Goal: Complete application form

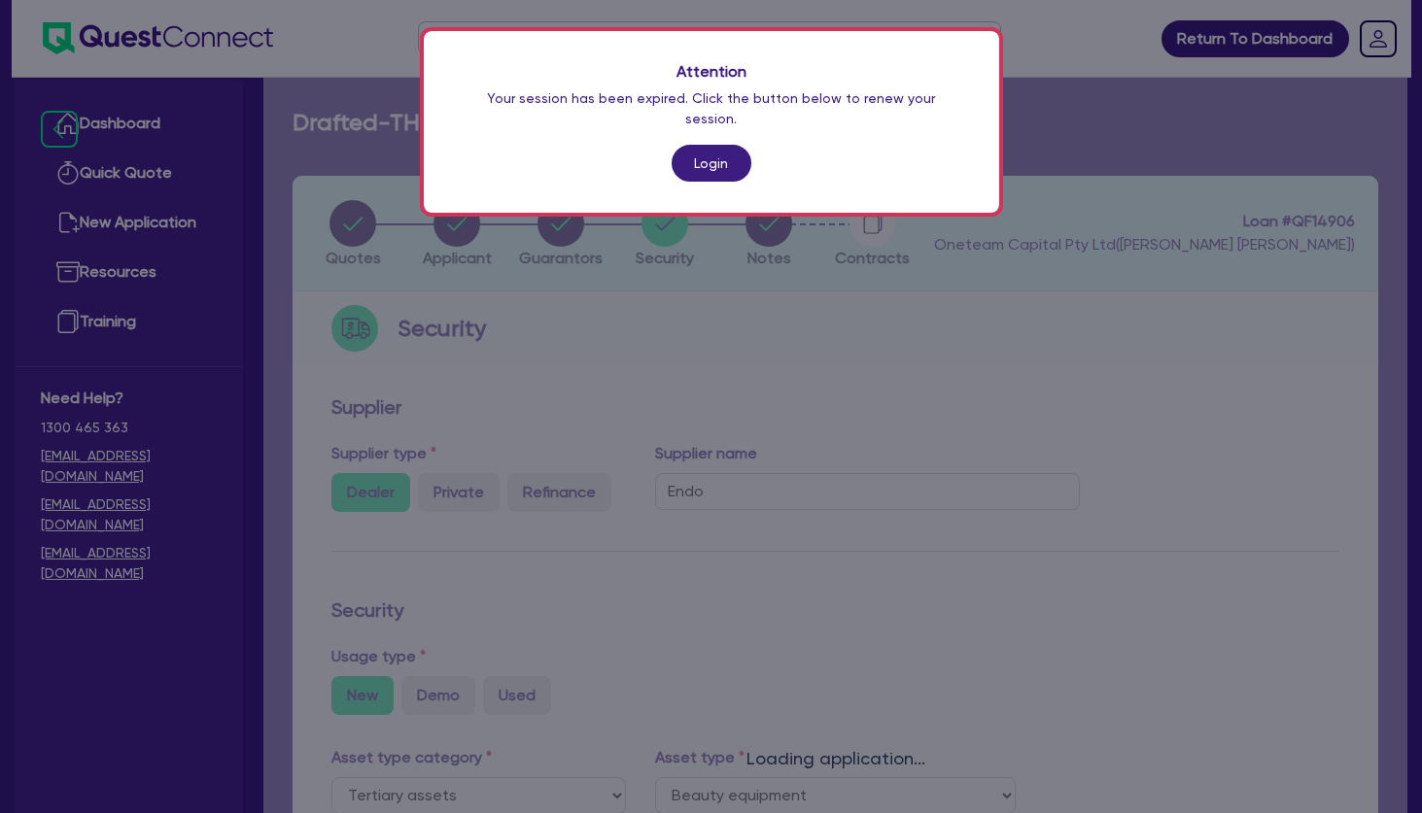
select select "TERTIARY_ASSETS"
select select "BEAUTY_EQUIPMENT"
click at [713, 145] on link "Login" at bounding box center [712, 163] width 80 height 37
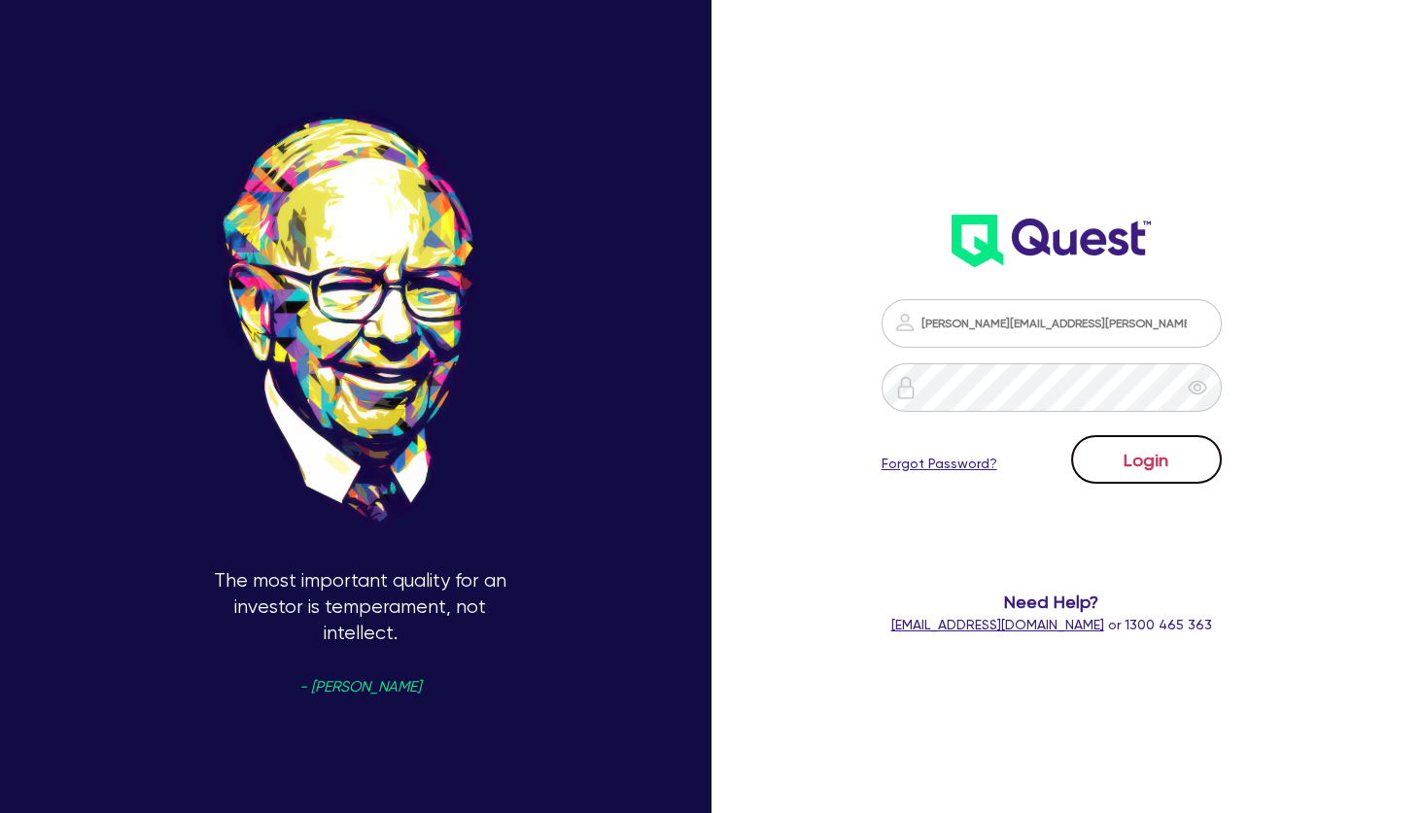
click at [1149, 458] on button "Login" at bounding box center [1146, 459] width 151 height 49
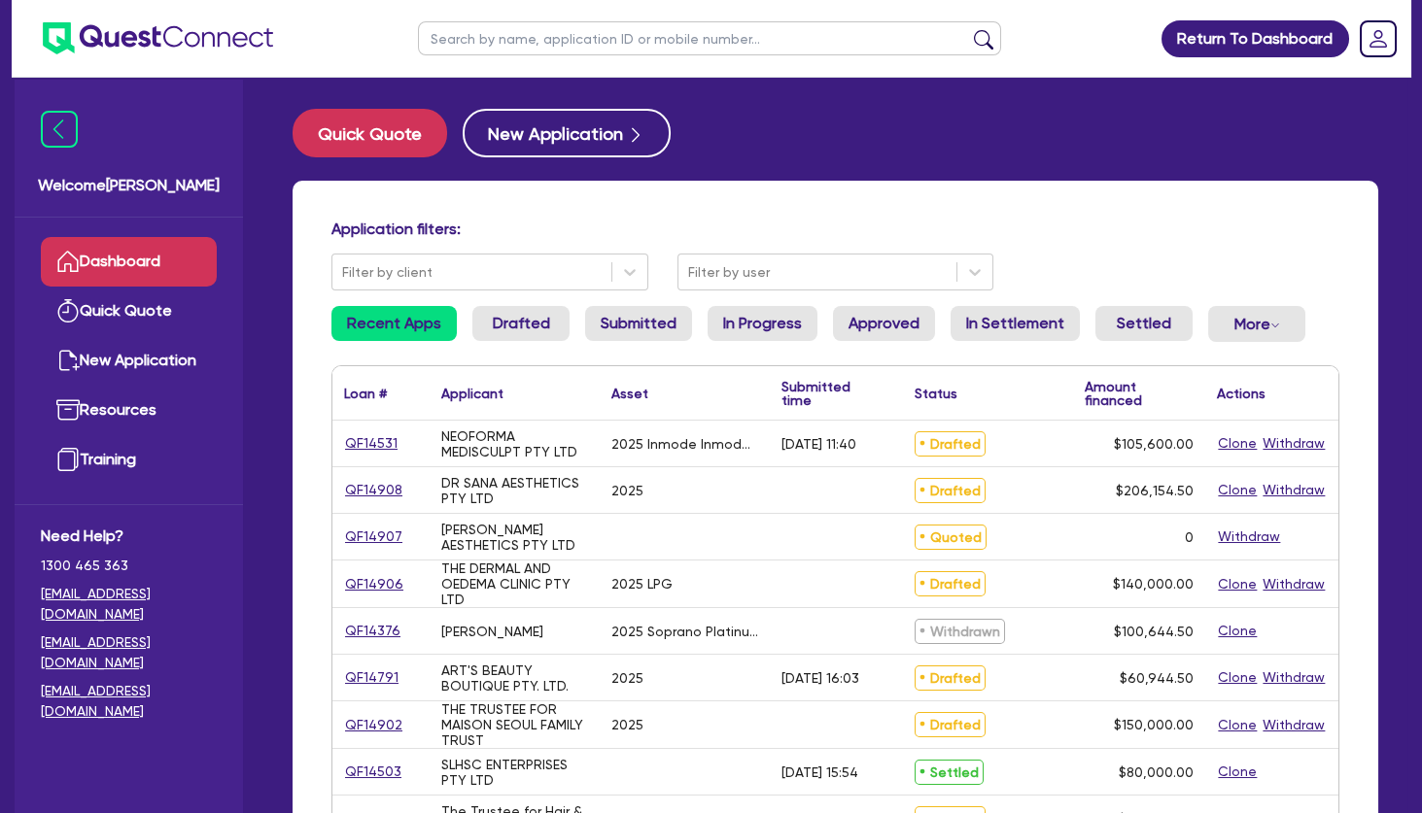
click at [821, 205] on div "Application filters: Filter by client Filter by user Recent Apps Drafted Submit…" at bounding box center [836, 816] width 1086 height 1270
click at [445, 40] on input "text" at bounding box center [709, 38] width 583 height 34
paste input "COSMELLE"
type input "COSMELLE"
click at [968, 29] on button "submit" at bounding box center [983, 42] width 31 height 27
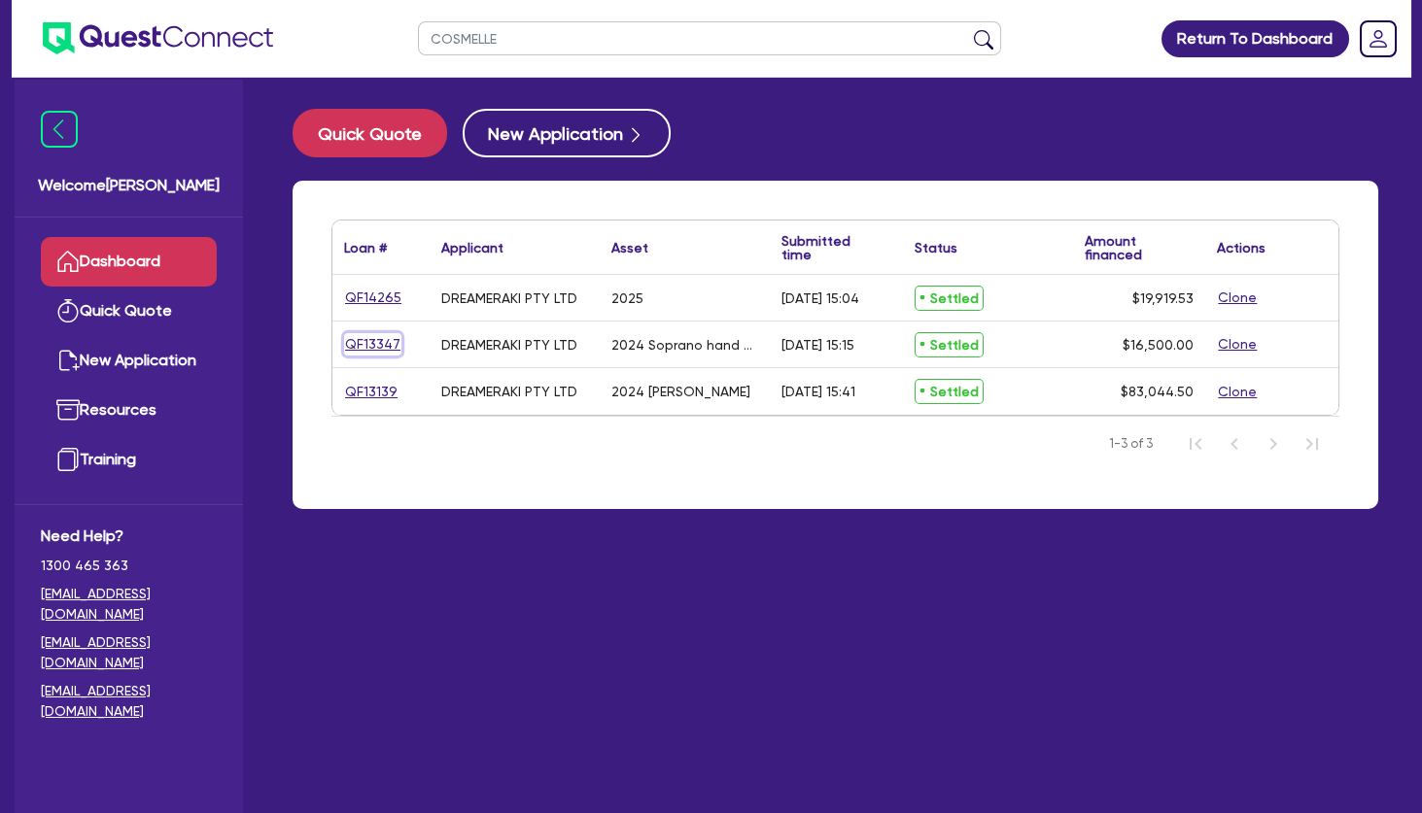
click at [374, 345] on link "QF13347" at bounding box center [372, 344] width 57 height 22
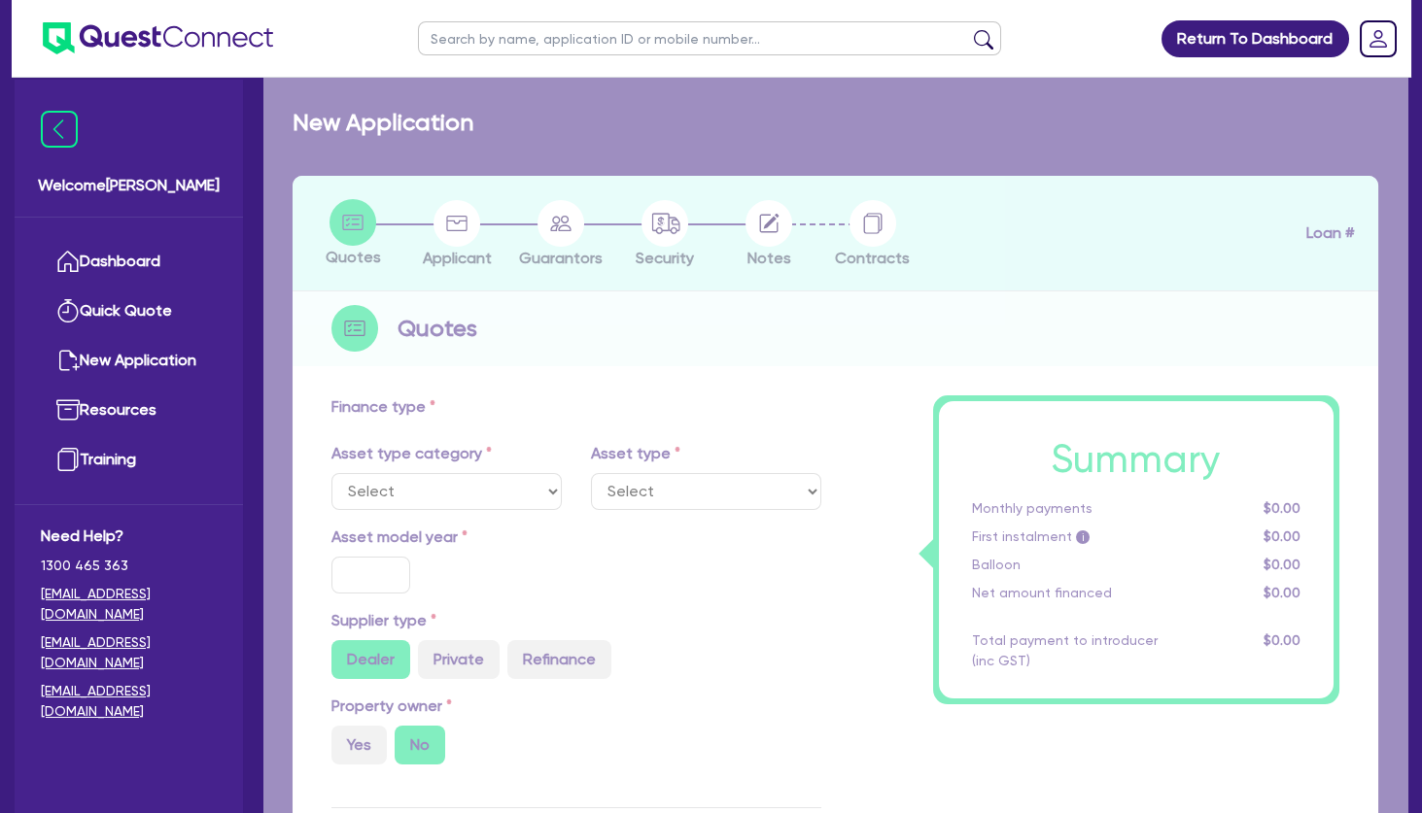
select select "TERTIARY_ASSETS"
type input "2024"
radio input "true"
type input "16,500"
type input "3.63"
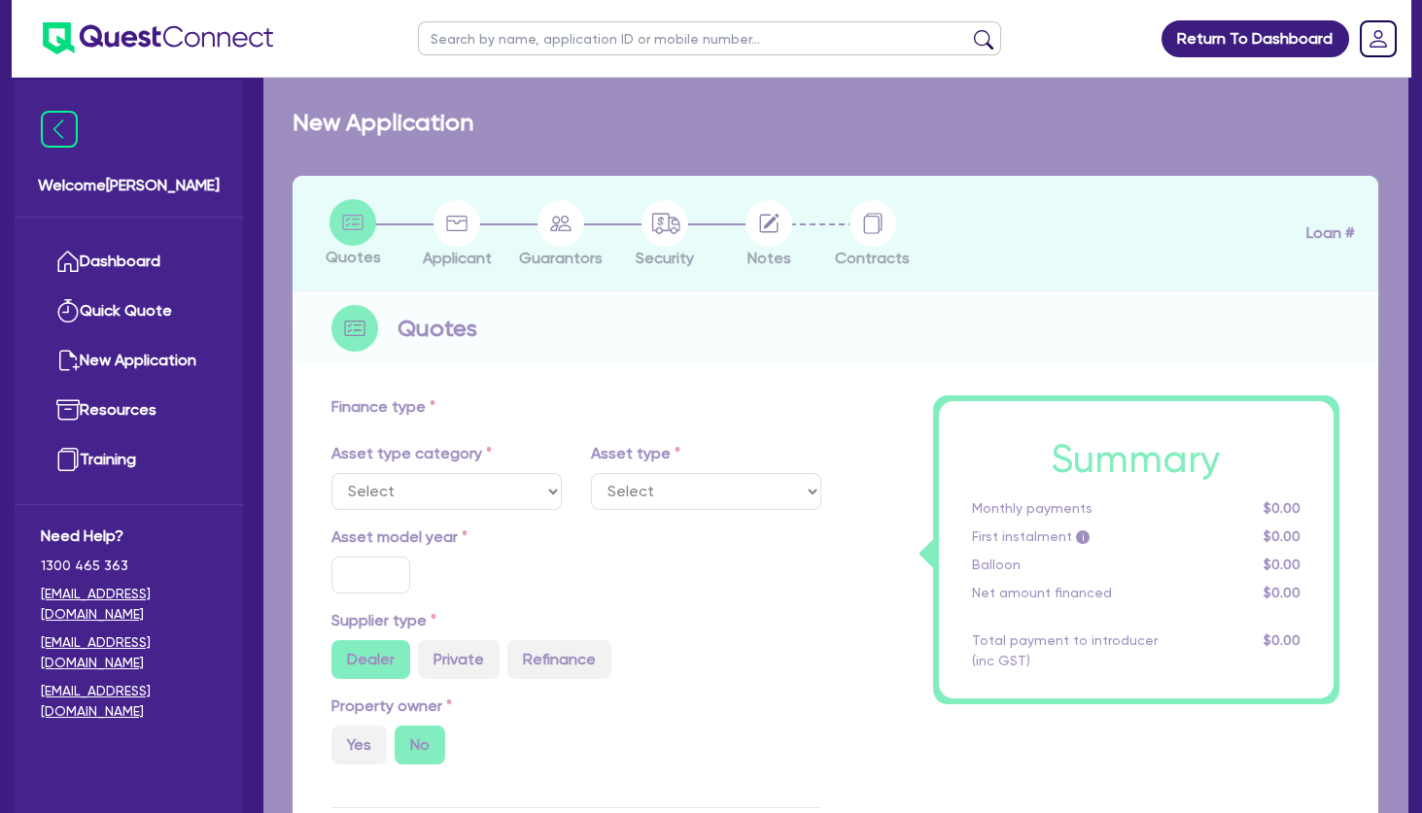
type input "600"
type input "12.95"
type input "440"
type input "454.55"
select select "BEAUTY_EQUIPMENT"
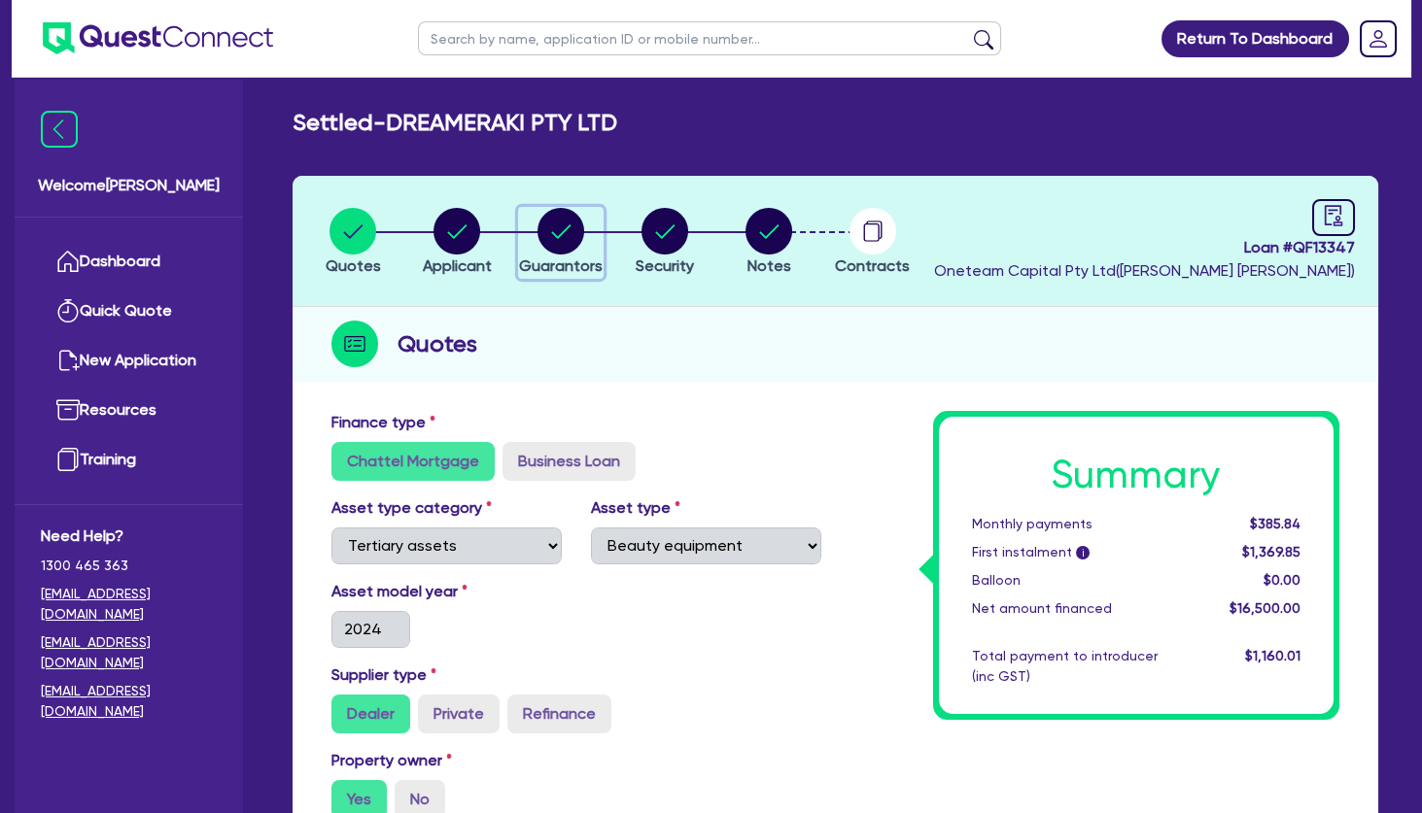
click at [562, 232] on icon "button" at bounding box center [561, 231] width 19 height 14
select select "MRS"
select select "TAS"
select select "MARRIED"
select select "PROPERTY"
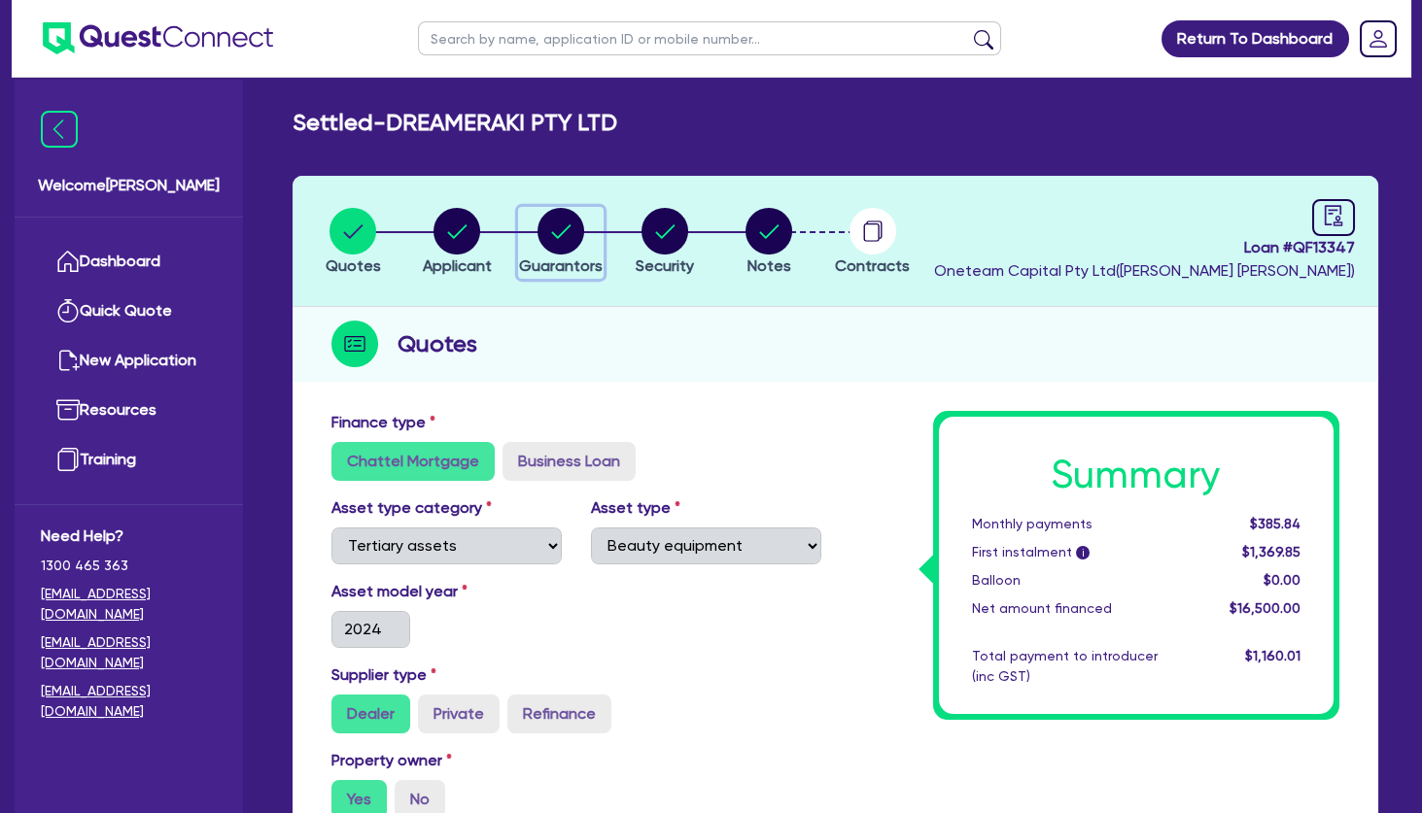
select select "INVESTMENT_PROPERTY"
select select "VEHICLE"
select select "CASH"
select select "HOUSEHOLD_PERSONAL"
select select "OTHER"
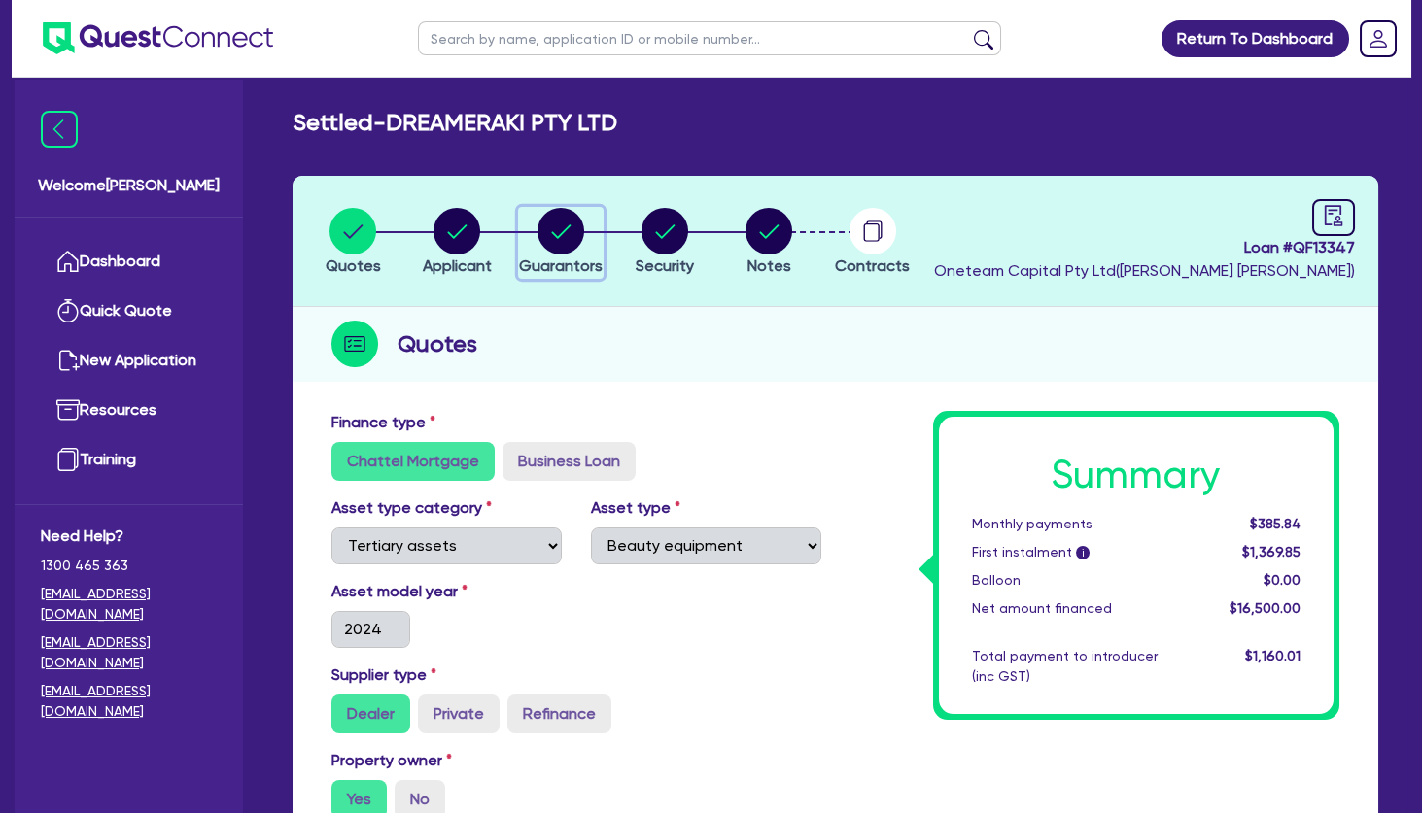
select select "MORTGAGE"
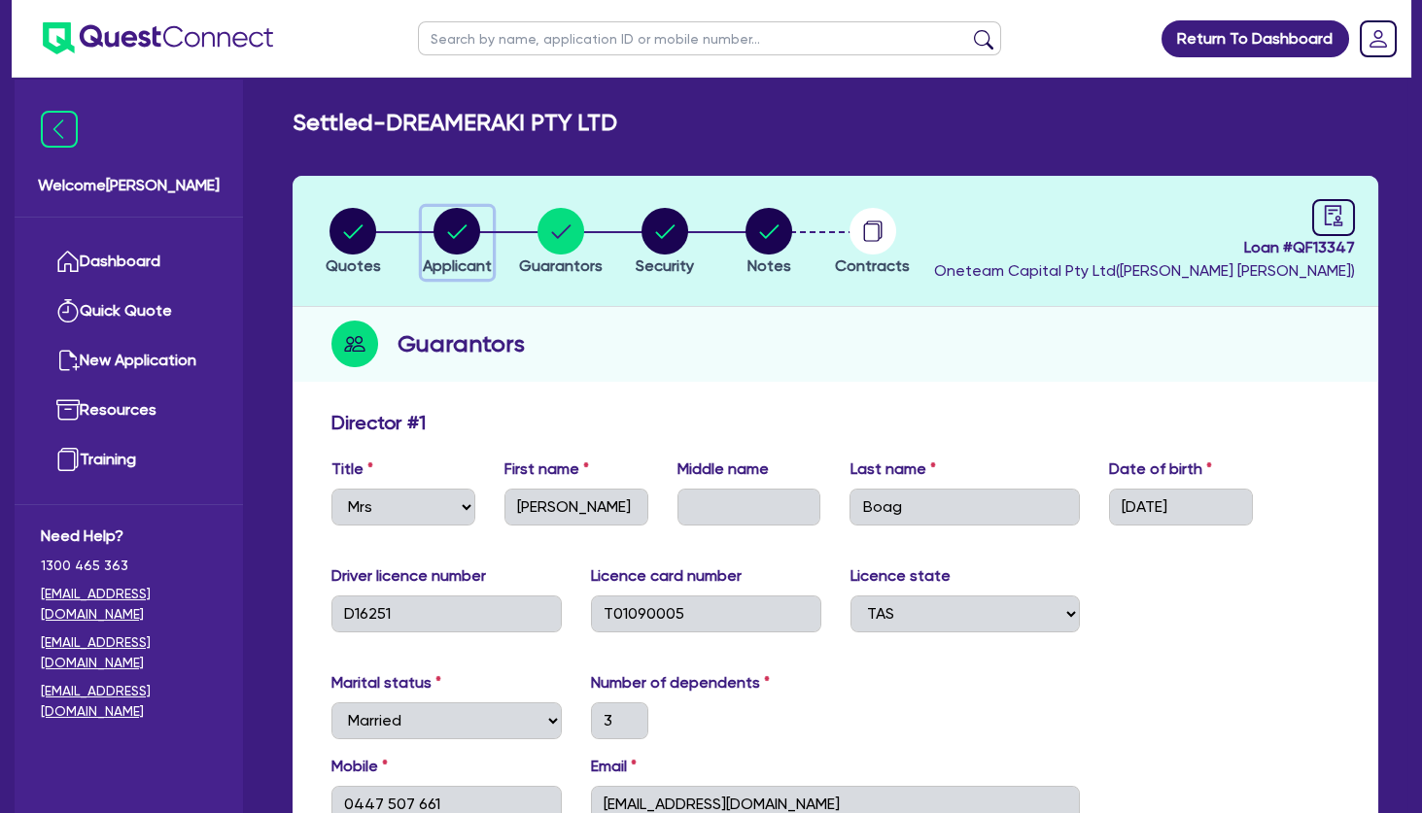
click at [447, 244] on circle "button" at bounding box center [456, 231] width 47 height 47
select select "COMPANY"
select select "HEALTH_BEAUTY"
select select "HAIR_BEAUTY_SALONS"
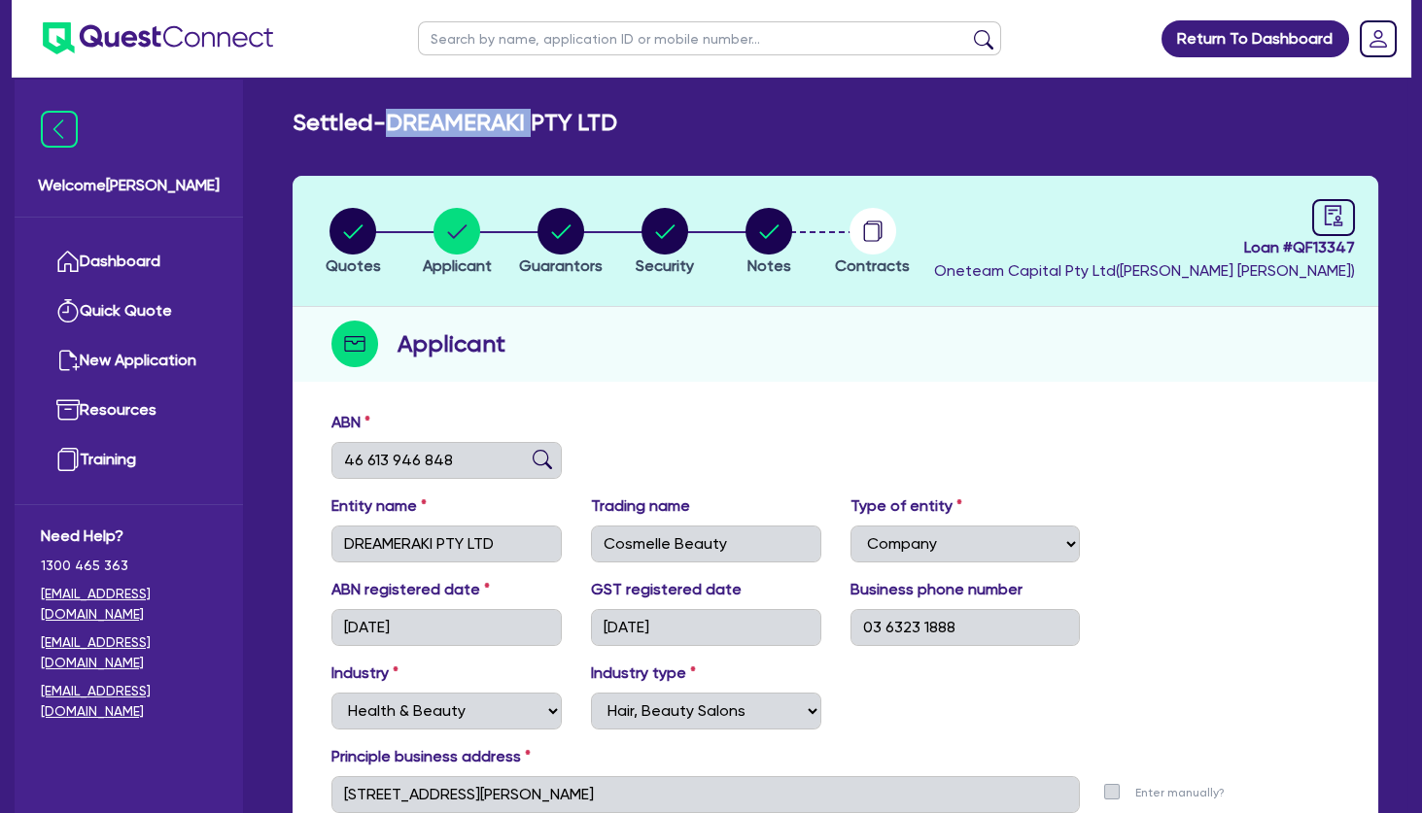
drag, startPoint x: 551, startPoint y: 123, endPoint x: 401, endPoint y: 119, distance: 149.7
click at [401, 119] on h2 "Settled - DREAMERAKI PTY LTD" at bounding box center [455, 123] width 325 height 28
copy h2 "DREAMERAKI"
click at [520, 40] on input "text" at bounding box center [709, 38] width 583 height 34
paste input "DREAMERAKI"
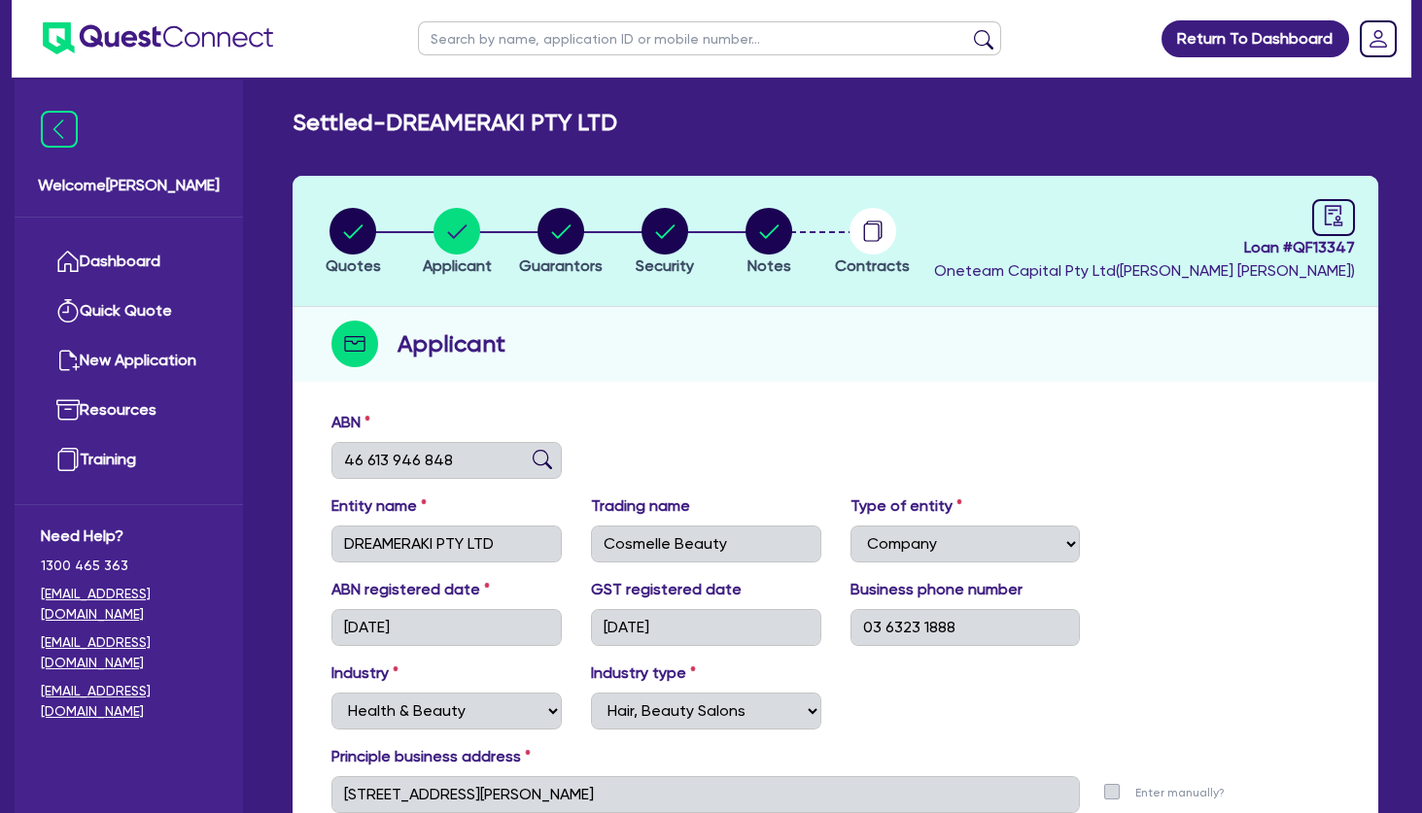
type input "DREAMERAKI"
click button "submit" at bounding box center [983, 42] width 31 height 27
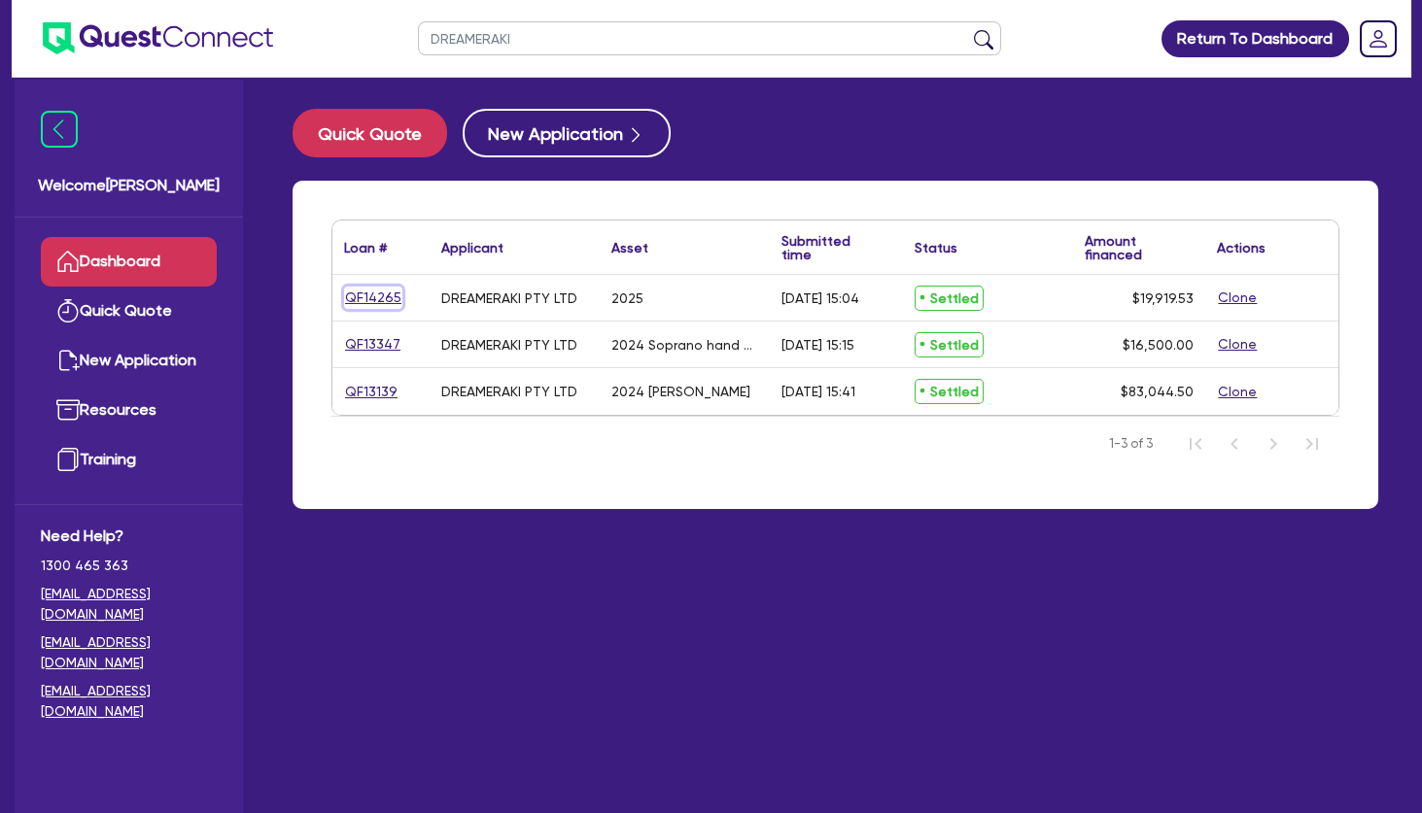
click at [384, 293] on link "QF14265" at bounding box center [373, 298] width 58 height 22
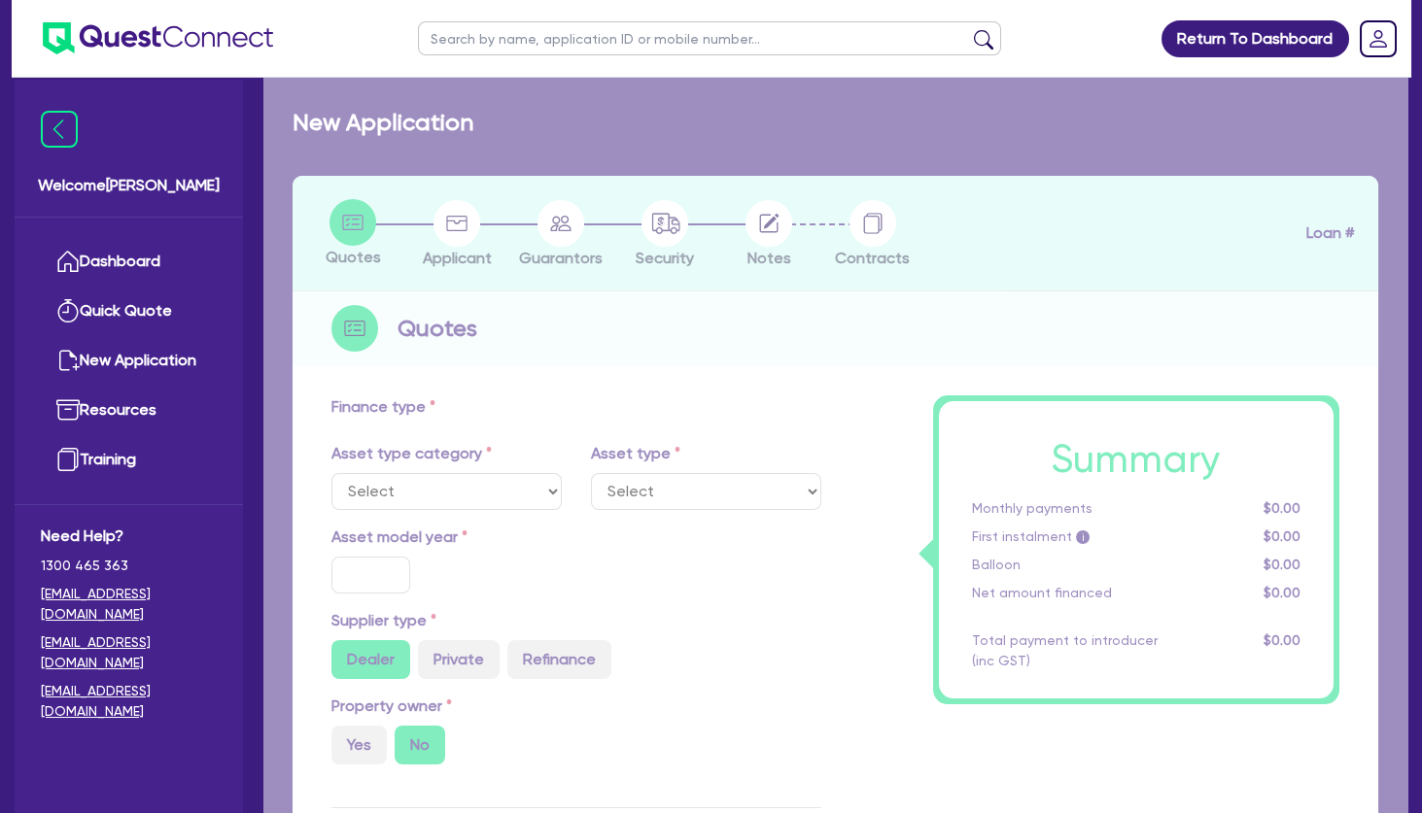
select select "TERTIARY_ASSETS"
type input "2025"
radio input "true"
type input "19,919.53"
type input "3.84"
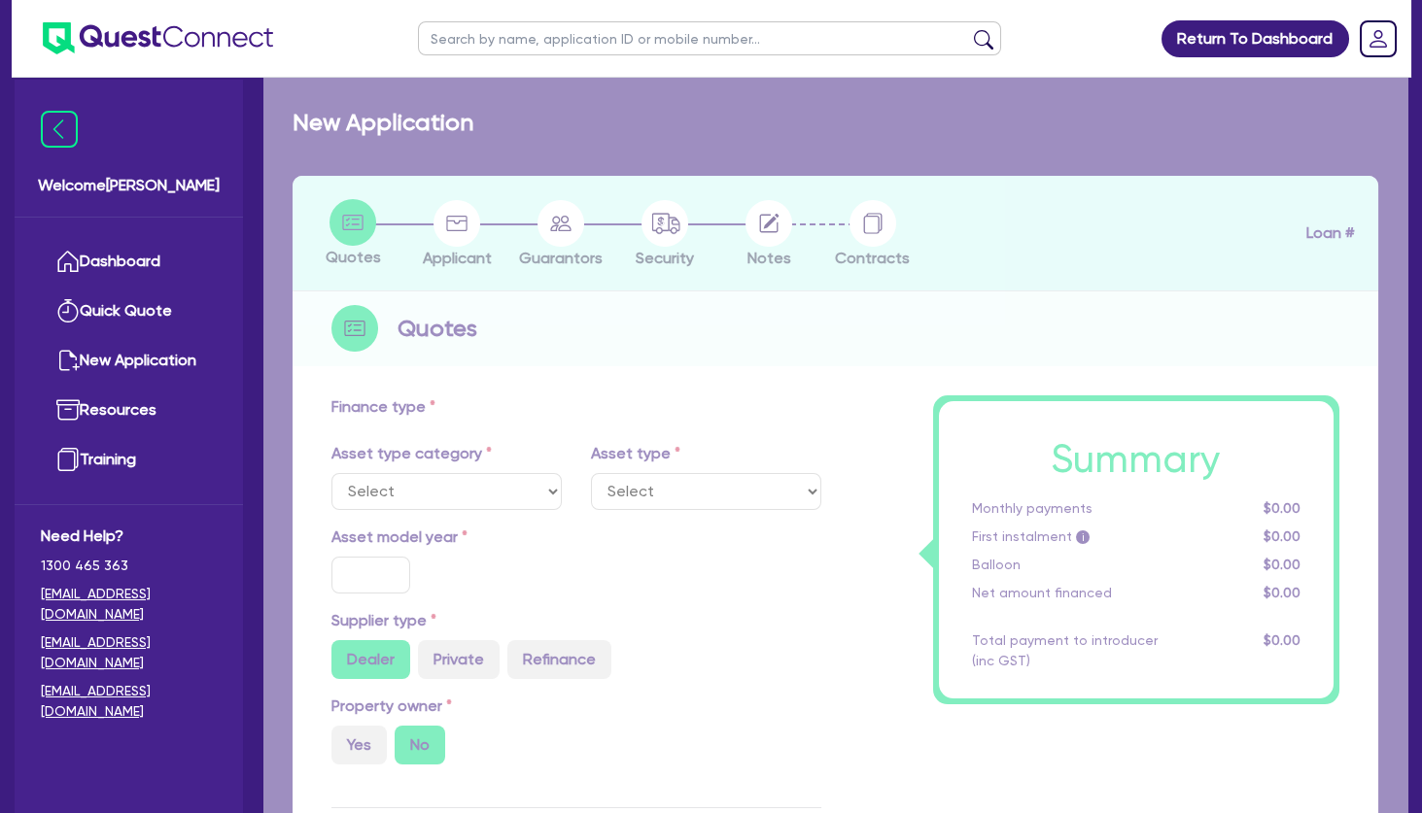
type input "765.4"
type input "11.49"
type input "300"
select select "BEAUTY_EQUIPMENT"
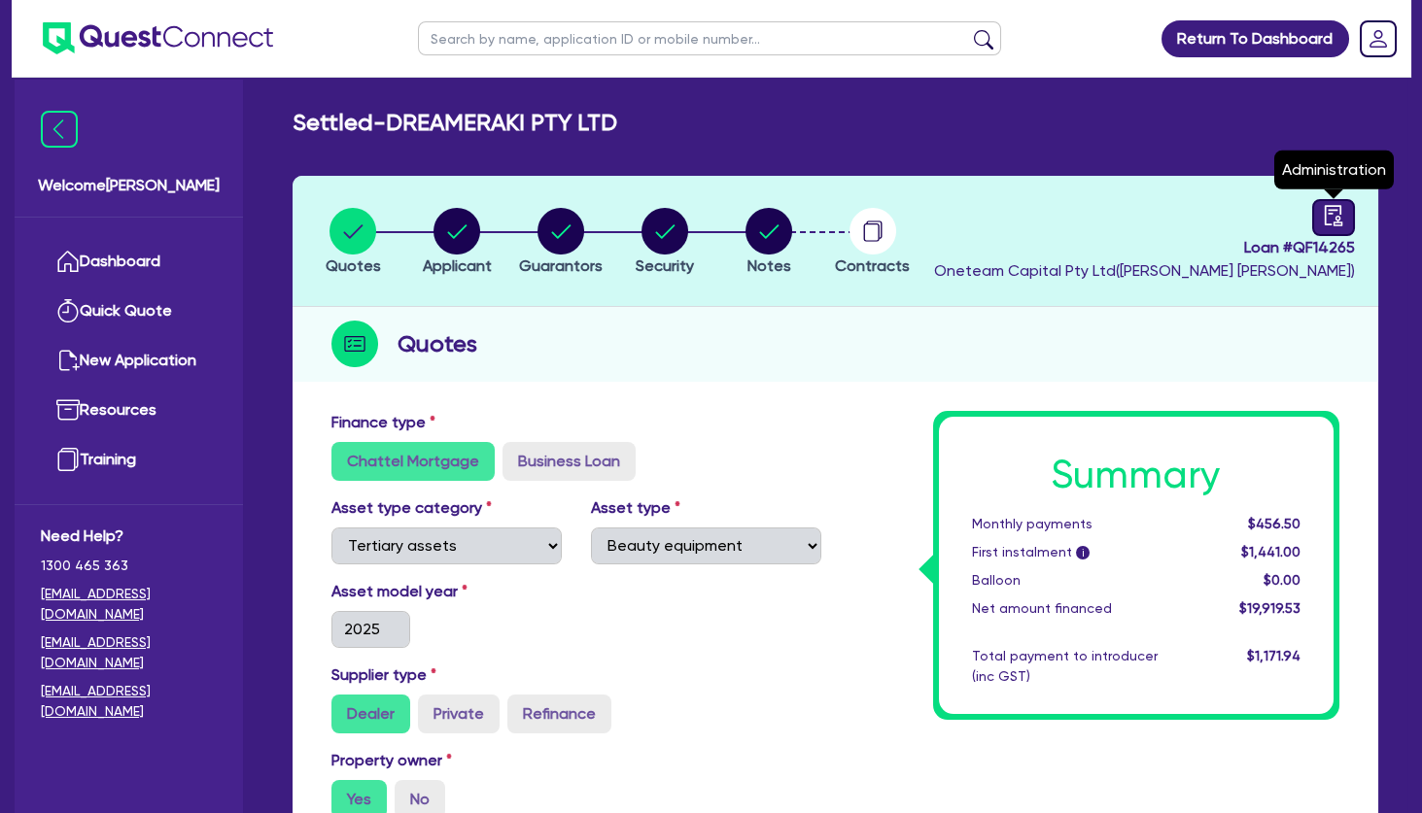
click at [1328, 210] on icon "audit" at bounding box center [1333, 215] width 17 height 20
select select "SETTLED"
select select "Pepper"
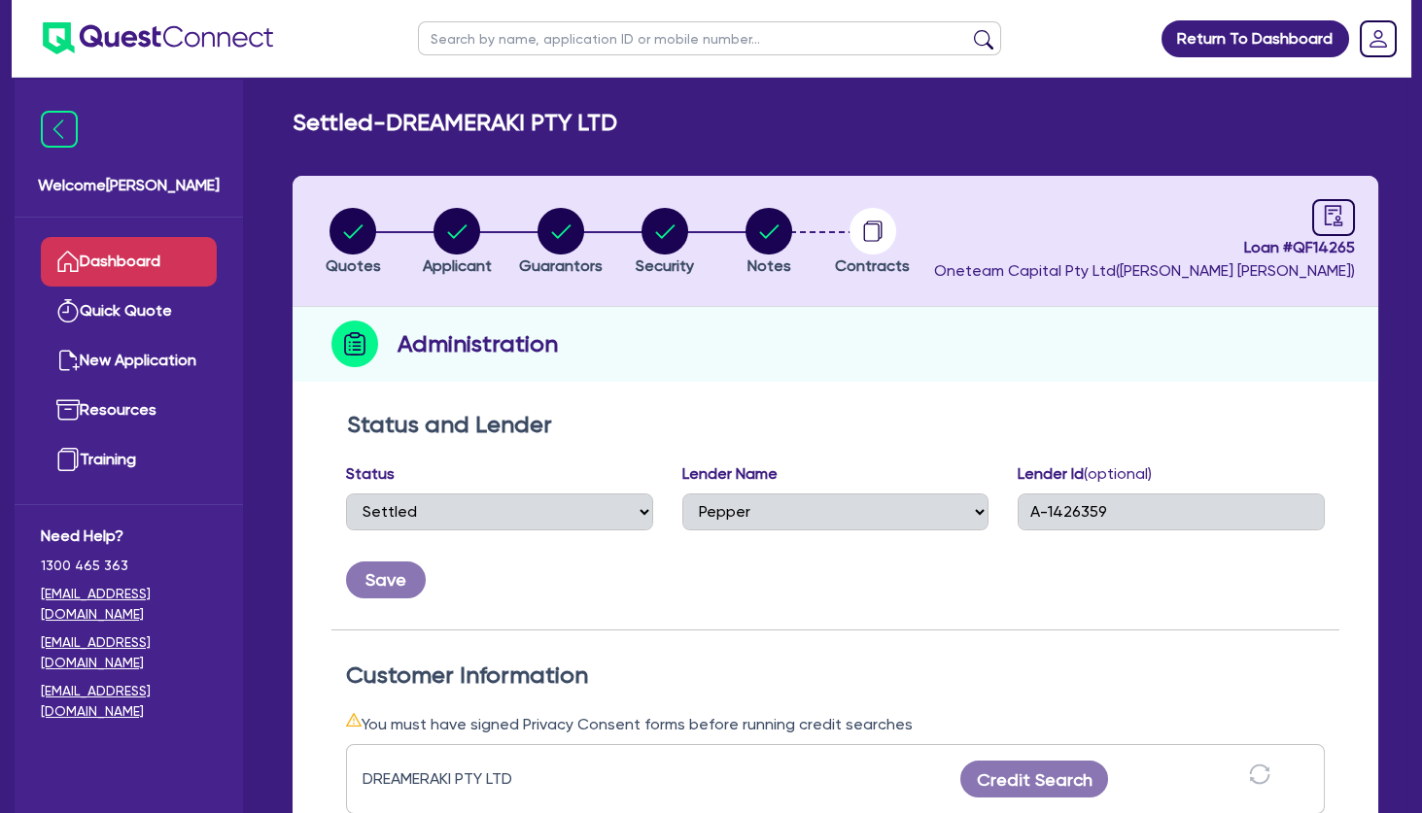
click at [149, 271] on link "Dashboard" at bounding box center [129, 262] width 176 height 50
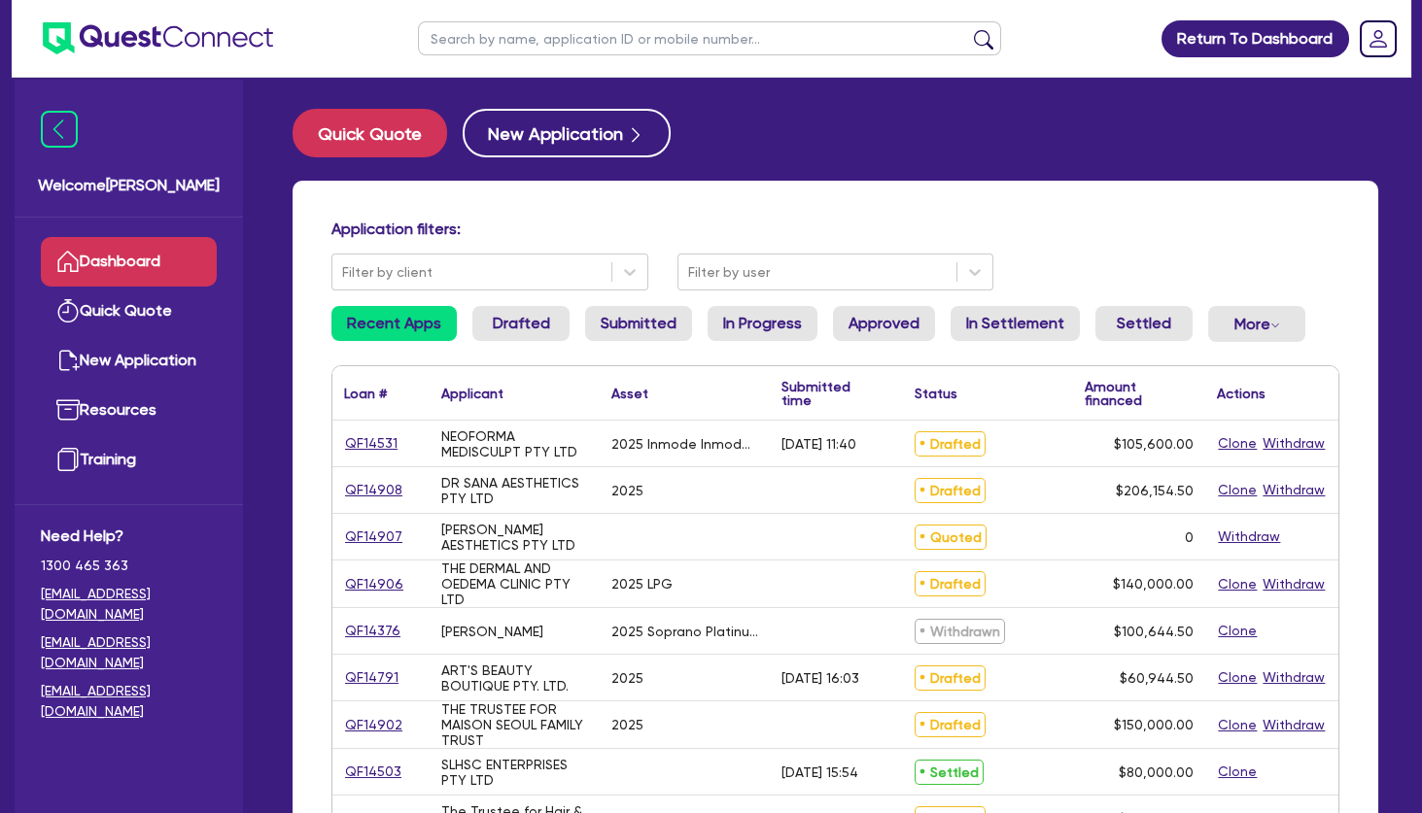
click at [513, 44] on input "text" at bounding box center [709, 38] width 583 height 34
type input "marg"
click at [968, 29] on button "submit" at bounding box center [983, 42] width 31 height 27
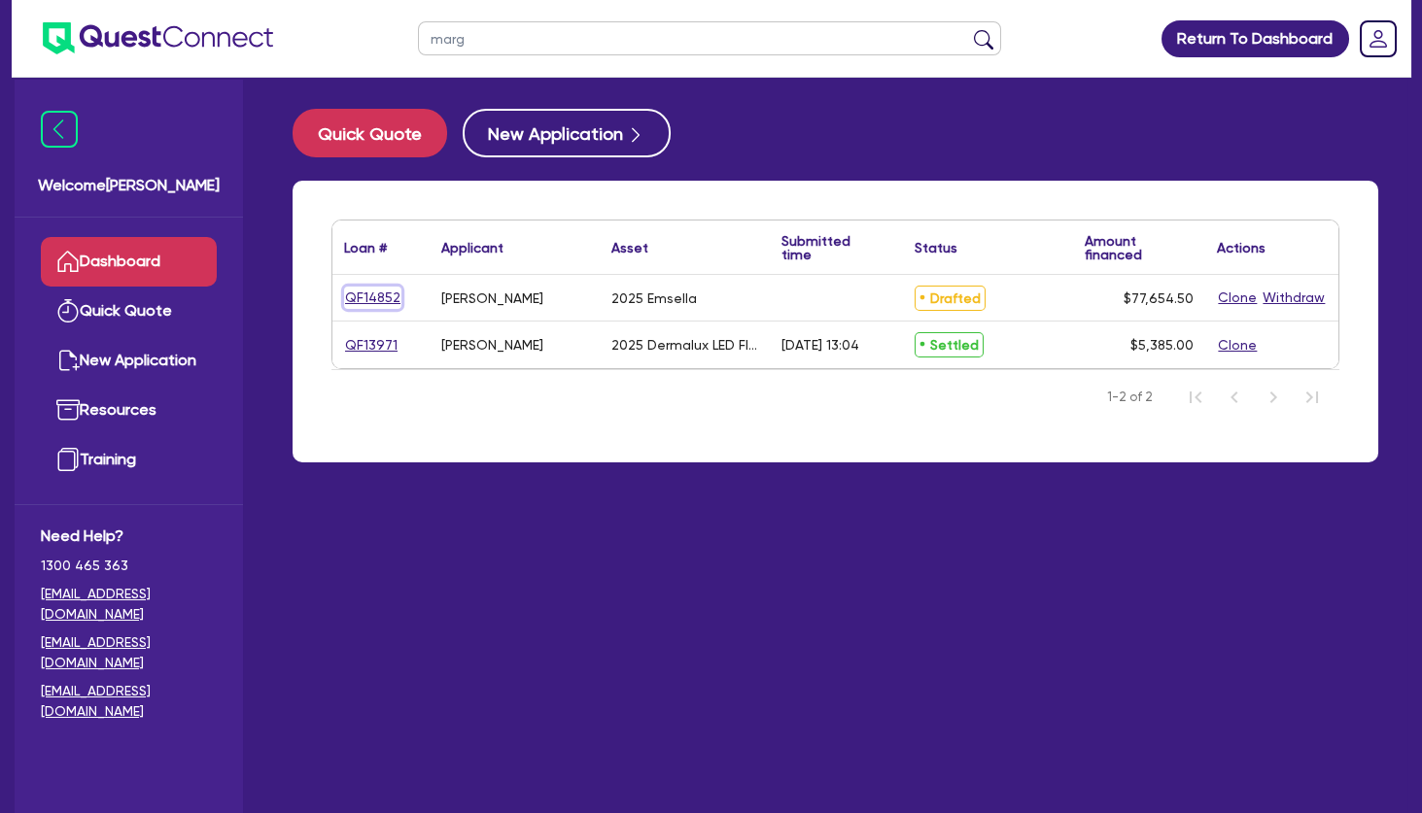
click at [369, 293] on link "QF14852" at bounding box center [372, 298] width 57 height 22
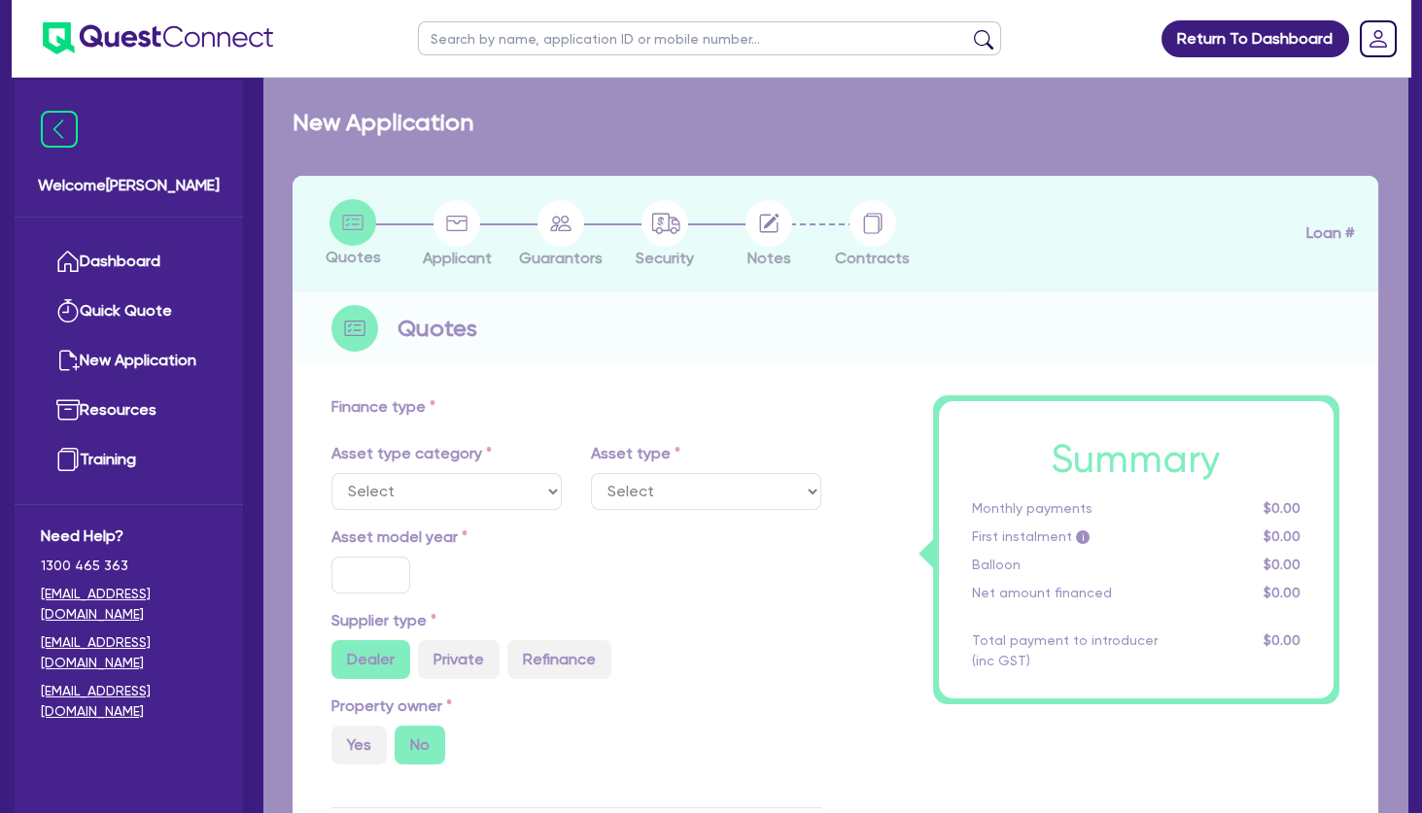
select select "TERTIARY_ASSETS"
type input "2025"
radio input "true"
type input "77,000"
type input "4"
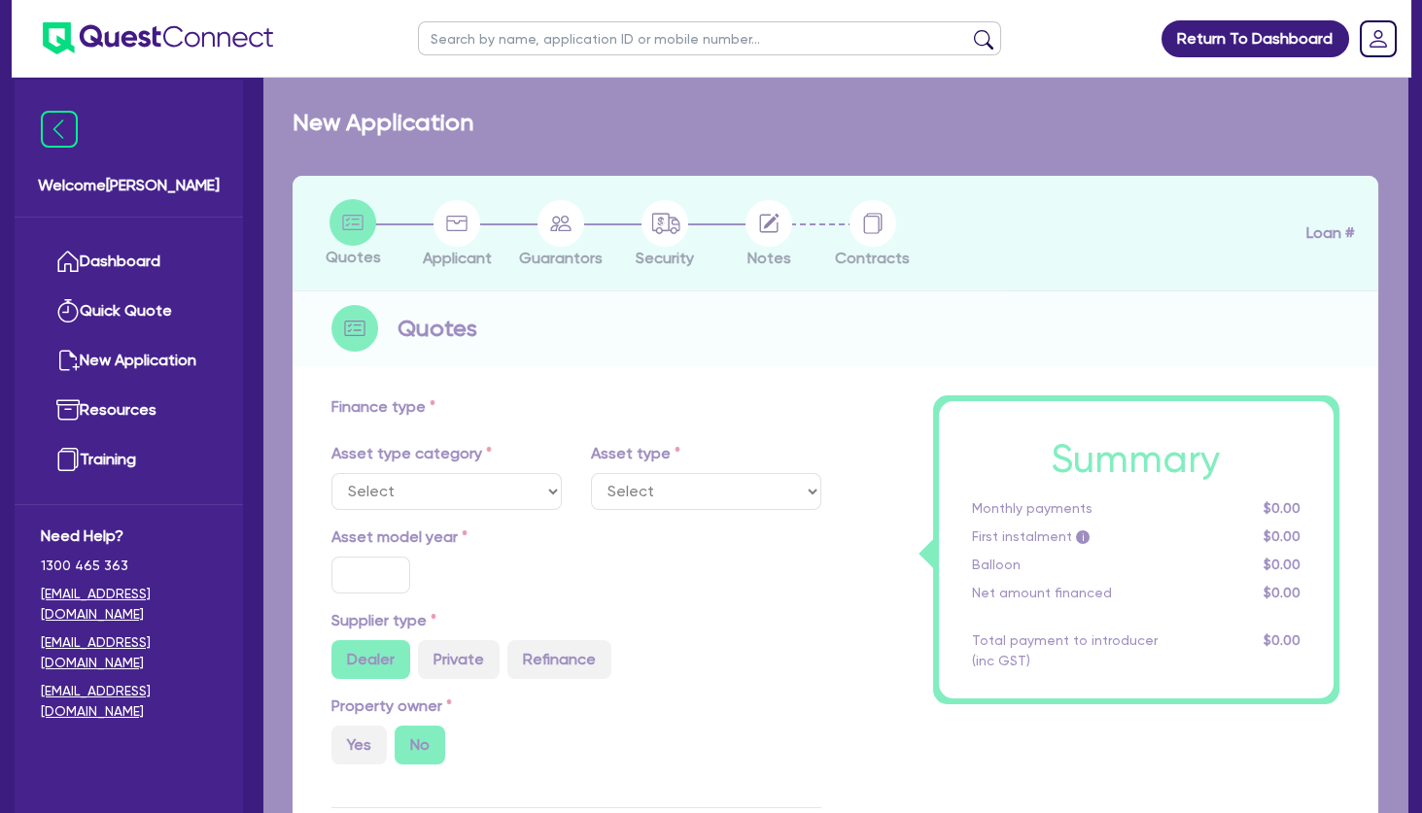
type input "3,106.18"
type input "17.95"
select select "BEAUTY_EQUIPMENT"
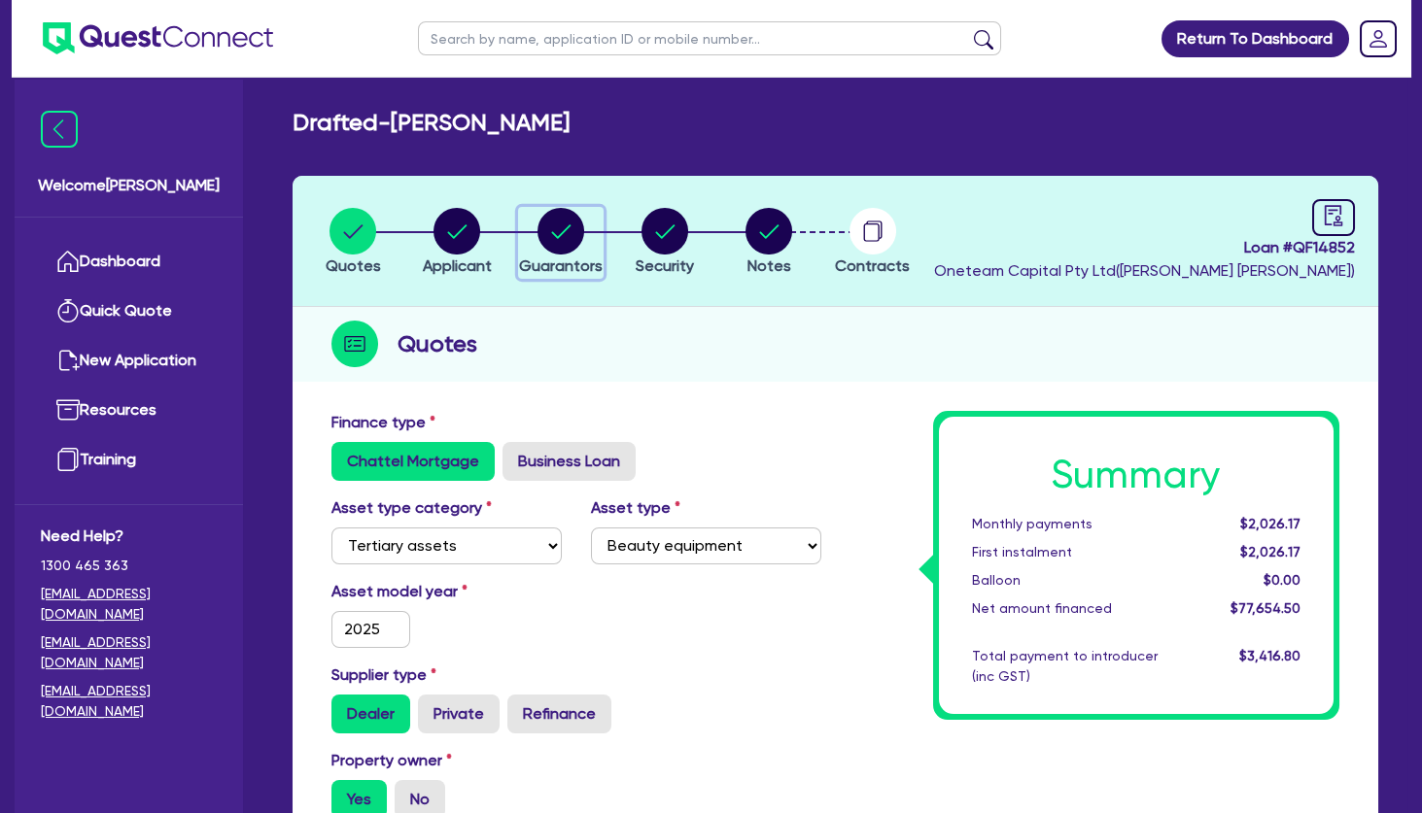
click at [567, 238] on circle "button" at bounding box center [560, 231] width 47 height 47
select select "MRS"
select select "[GEOGRAPHIC_DATA]"
select select "MARRIED"
select select "PROPERTY"
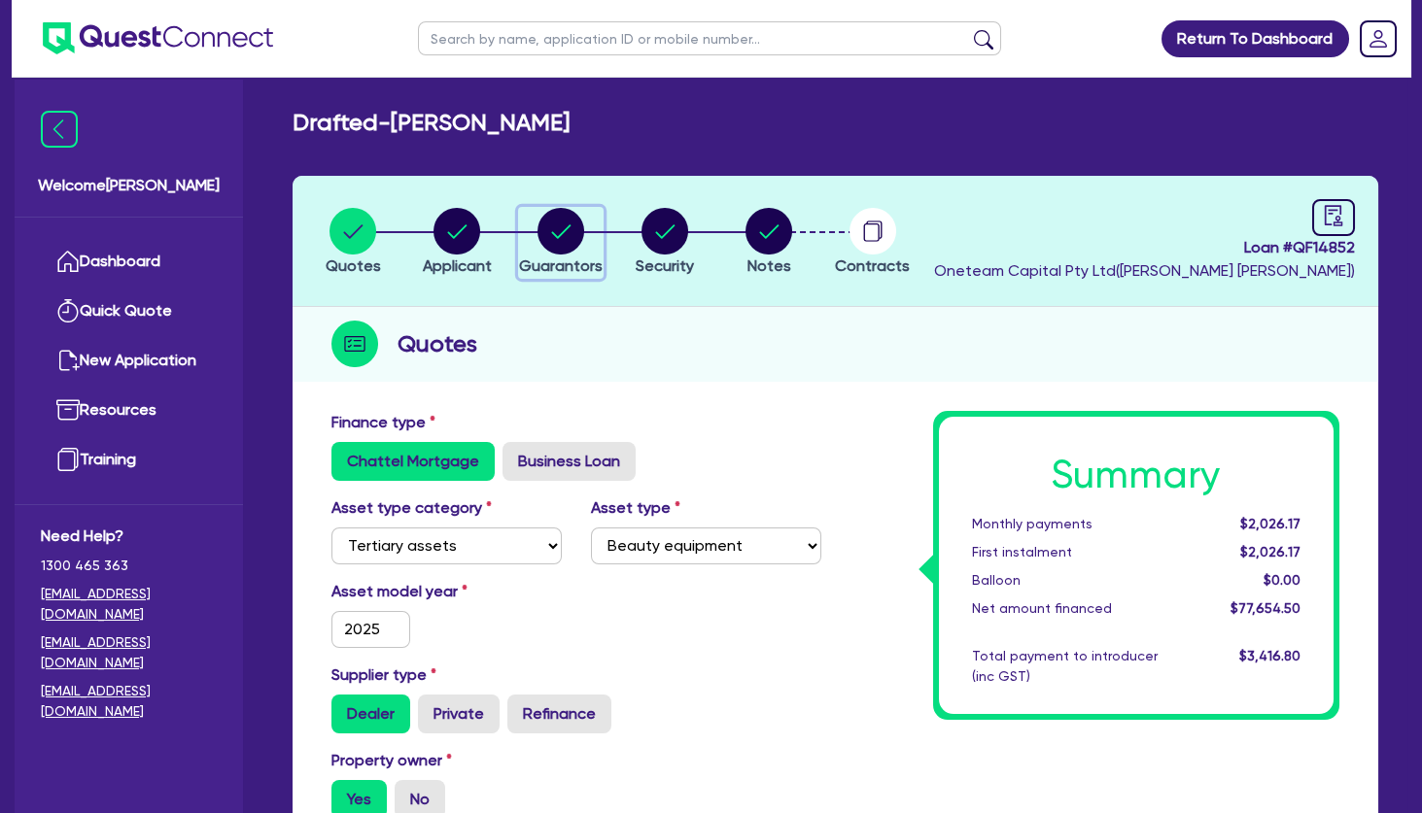
select select "CASH"
select select "VEHICLE"
select select "OTHER"
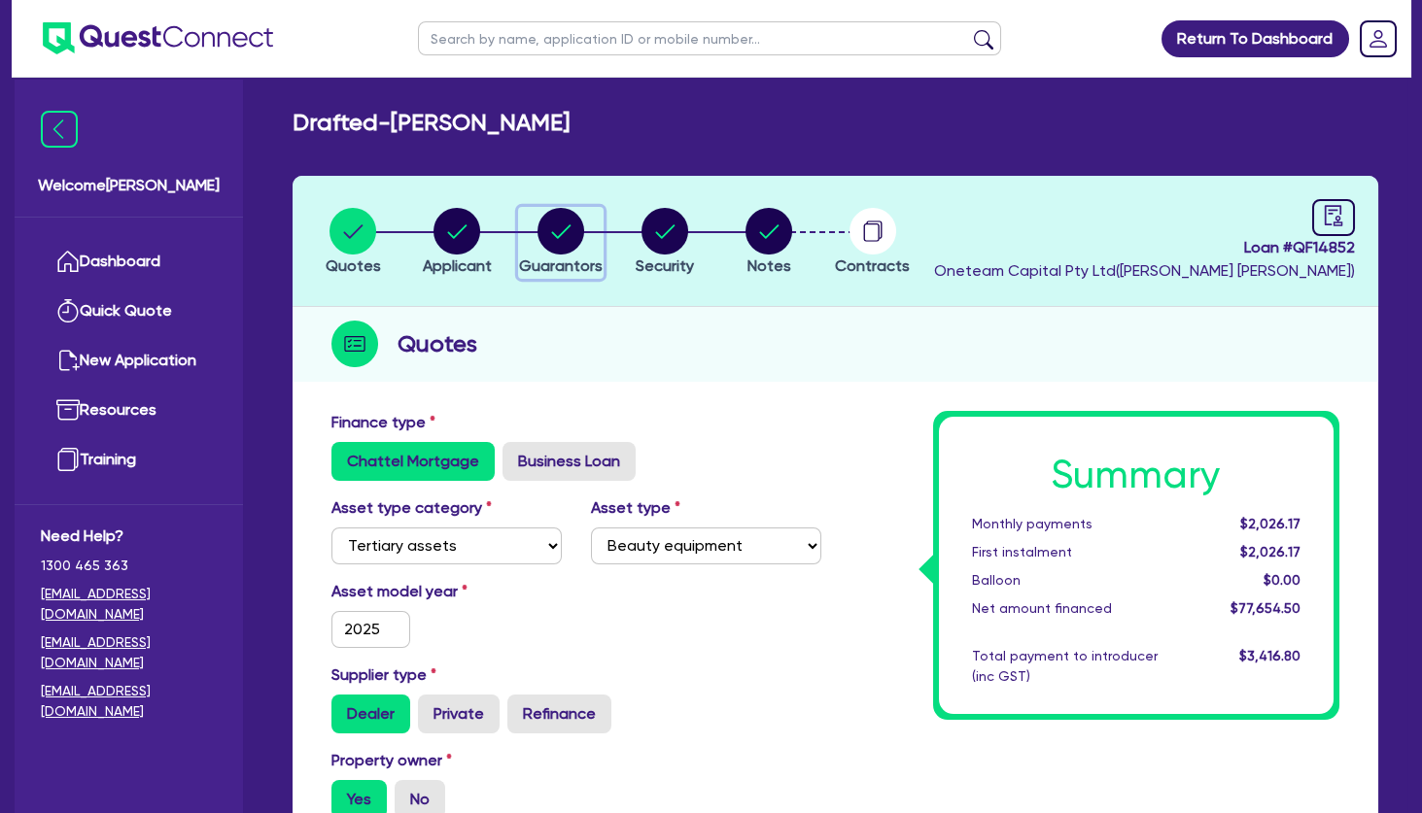
select select "MR"
select select "[GEOGRAPHIC_DATA]"
select select "MARRIED"
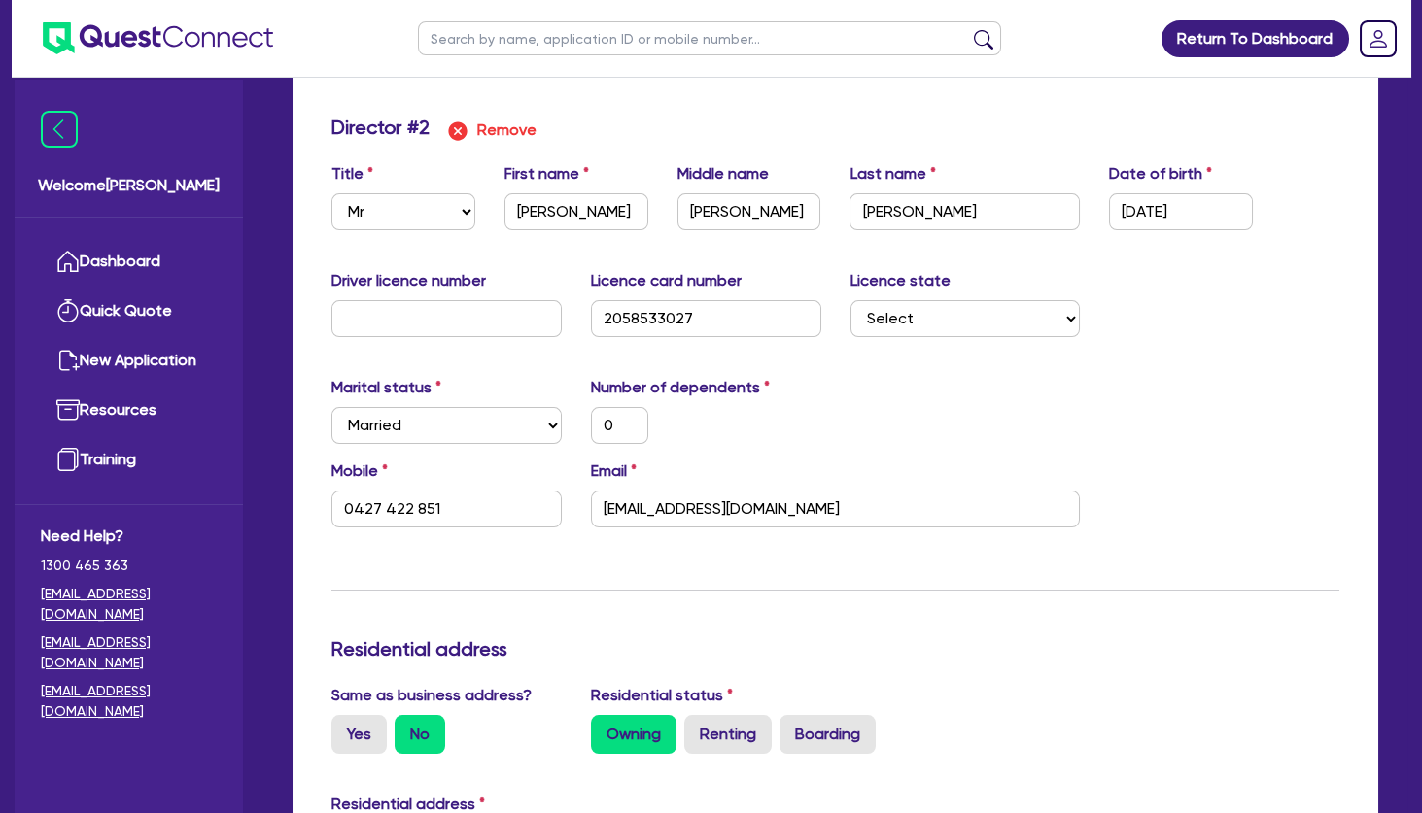
scroll to position [2221, 0]
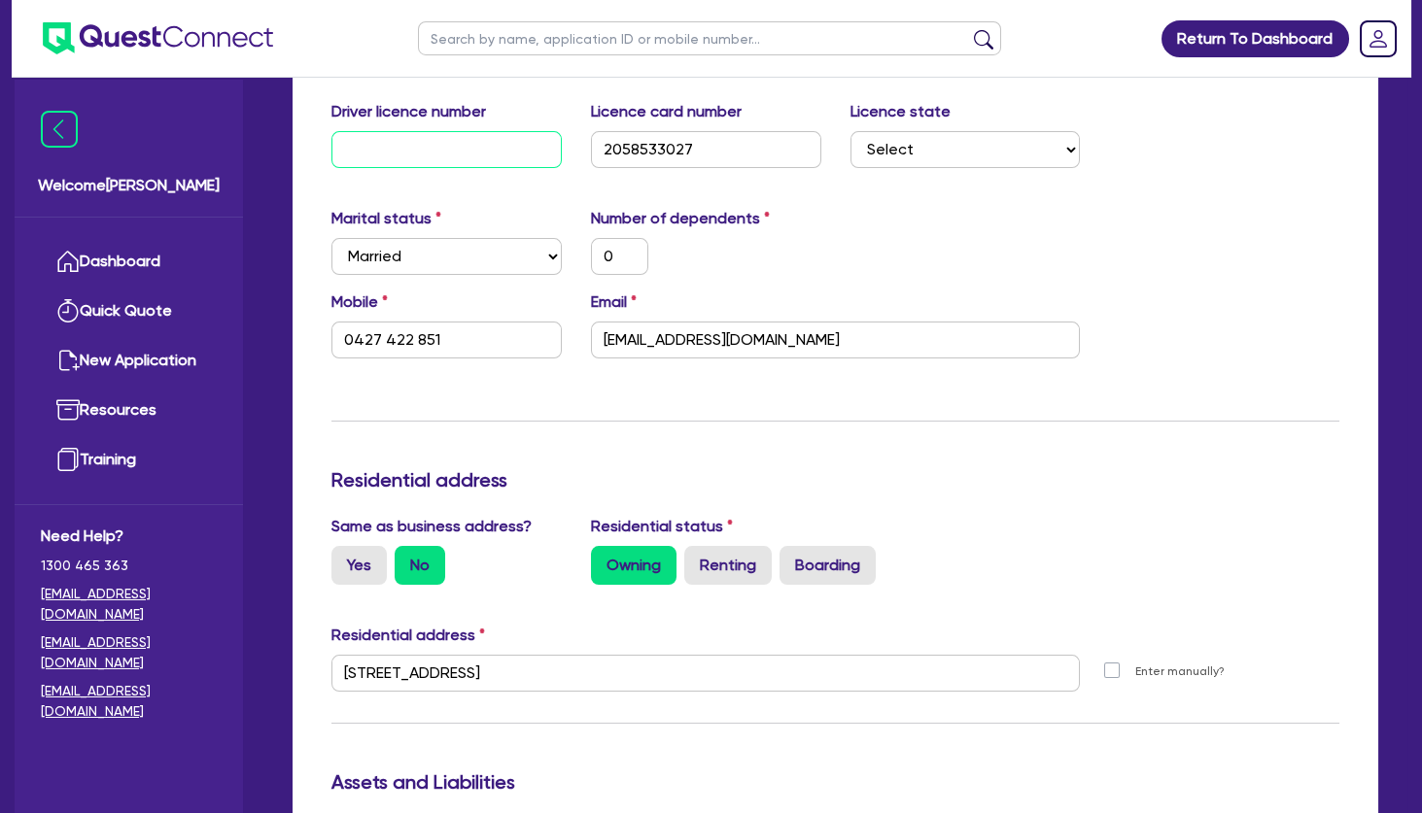
click at [429, 152] on input "text" at bounding box center [446, 149] width 230 height 37
type input "0"
type input "0427423749"
type input "600000"
type input "11000"
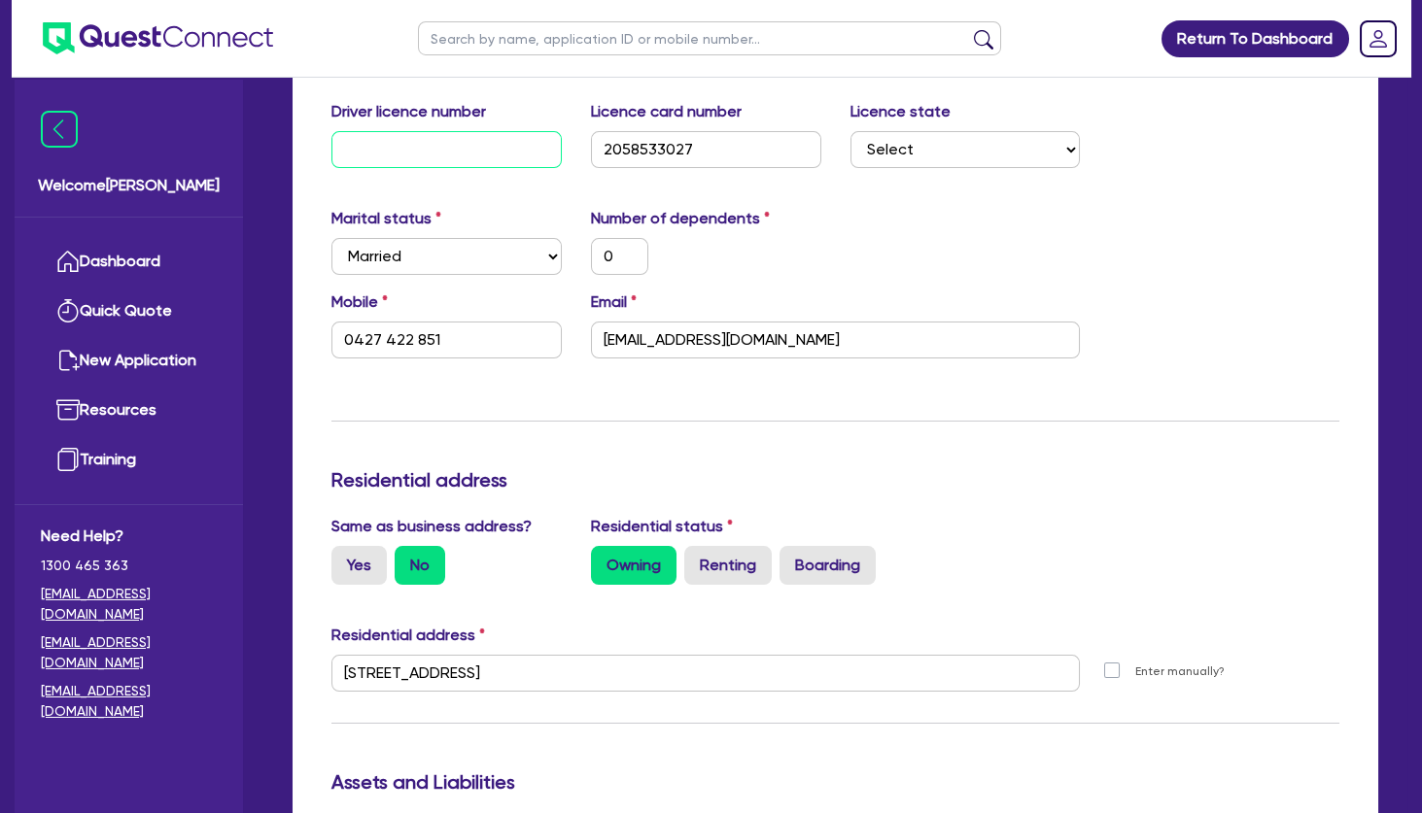
type input "27000"
type input "80000"
type input "152000"
type input "410000"
type input "3"
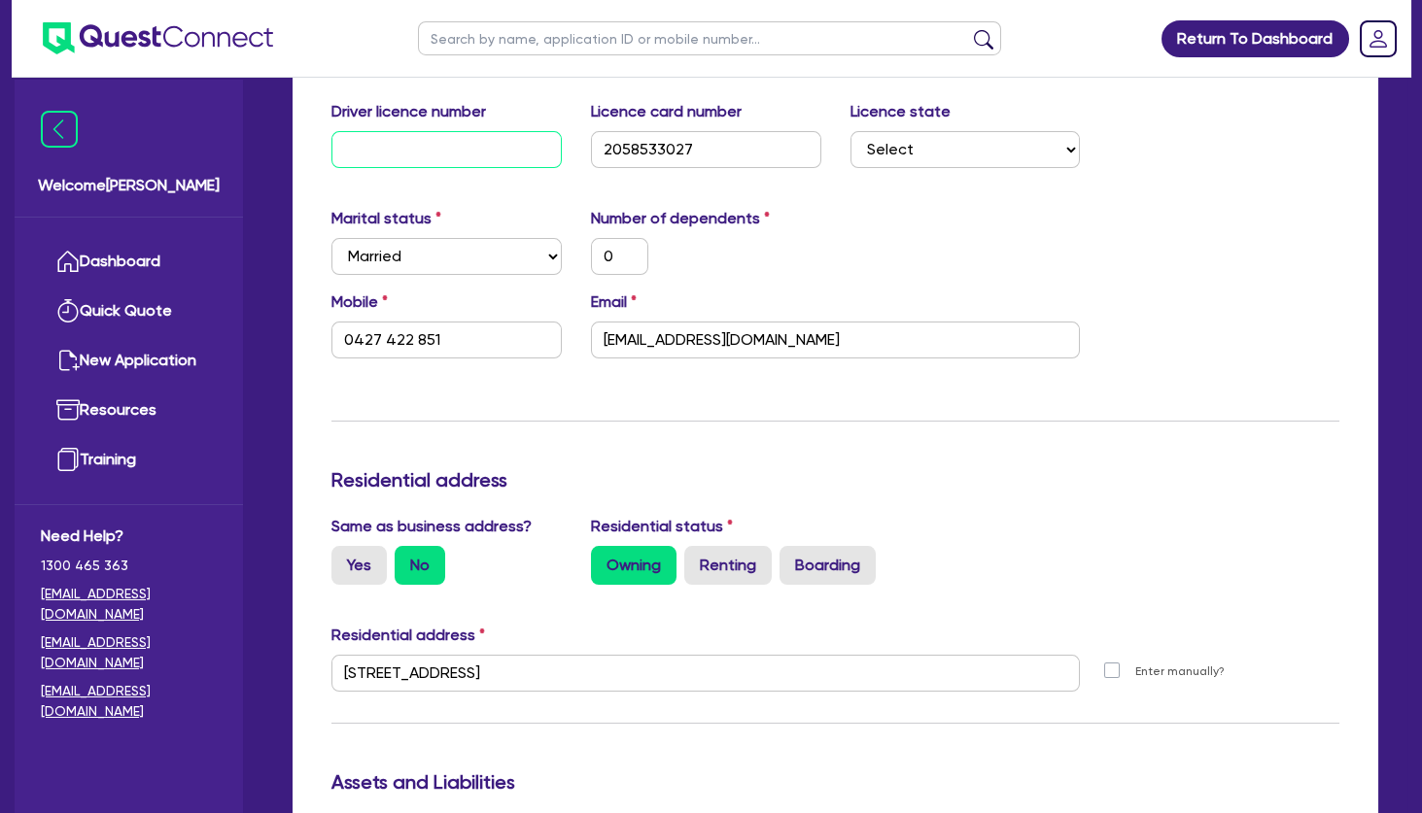
type input "0"
type input "0427 422 851"
type input "0"
type input "0427423749"
type input "600000"
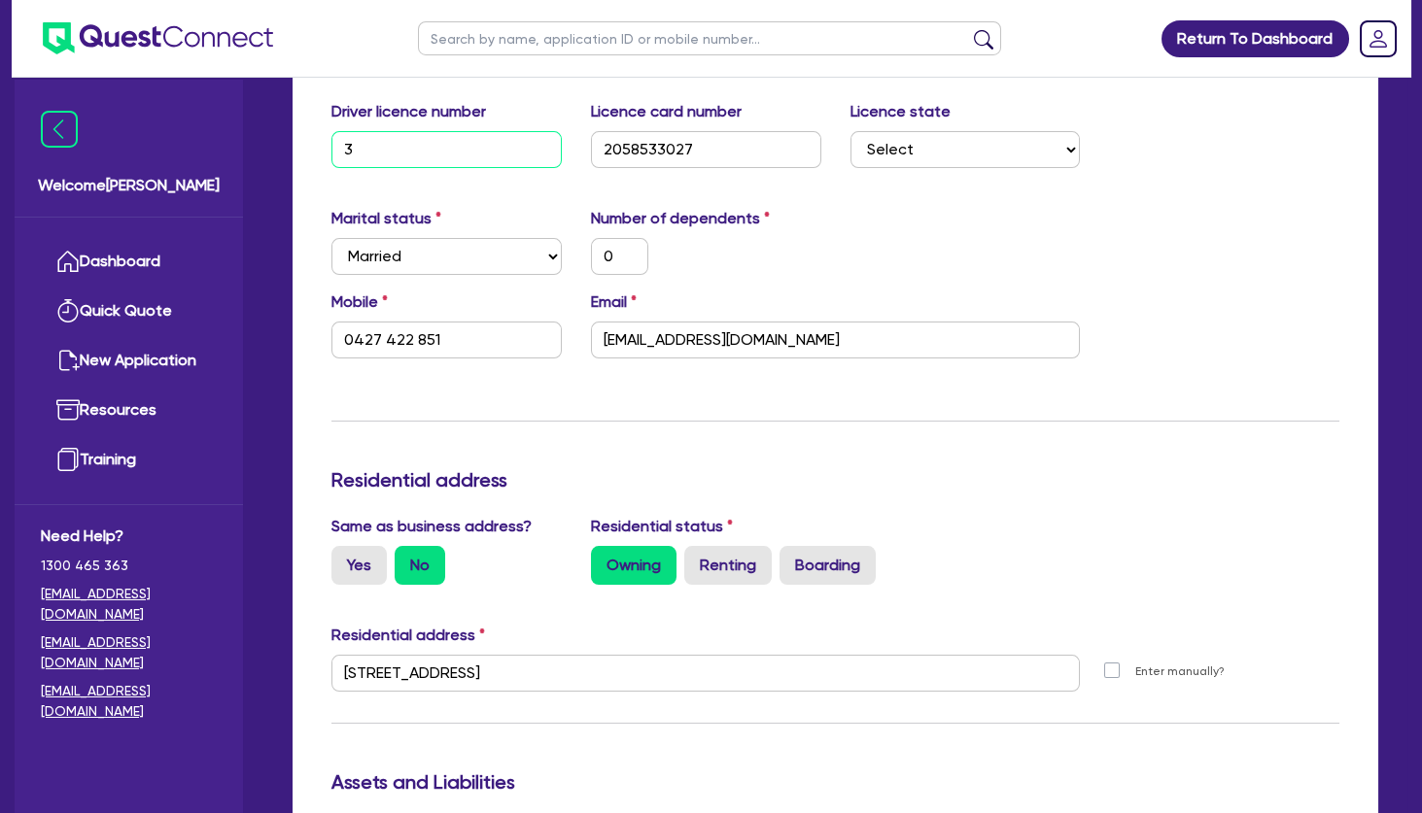
type input "11000"
type input "27000"
type input "80000"
type input "152000"
type input "410000"
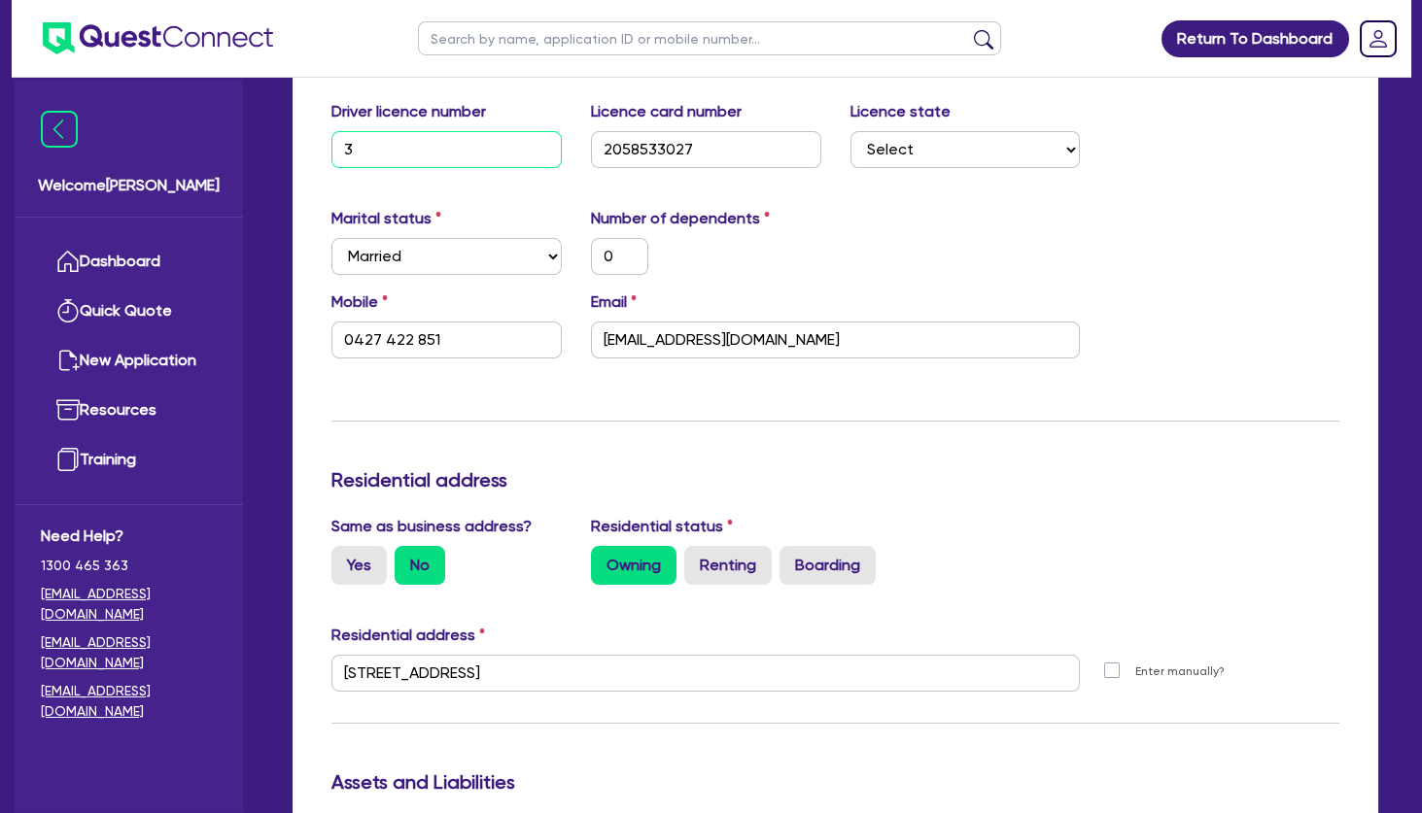
type input "34"
type input "0"
type input "0427 422 851"
type input "0"
type input "0427423749"
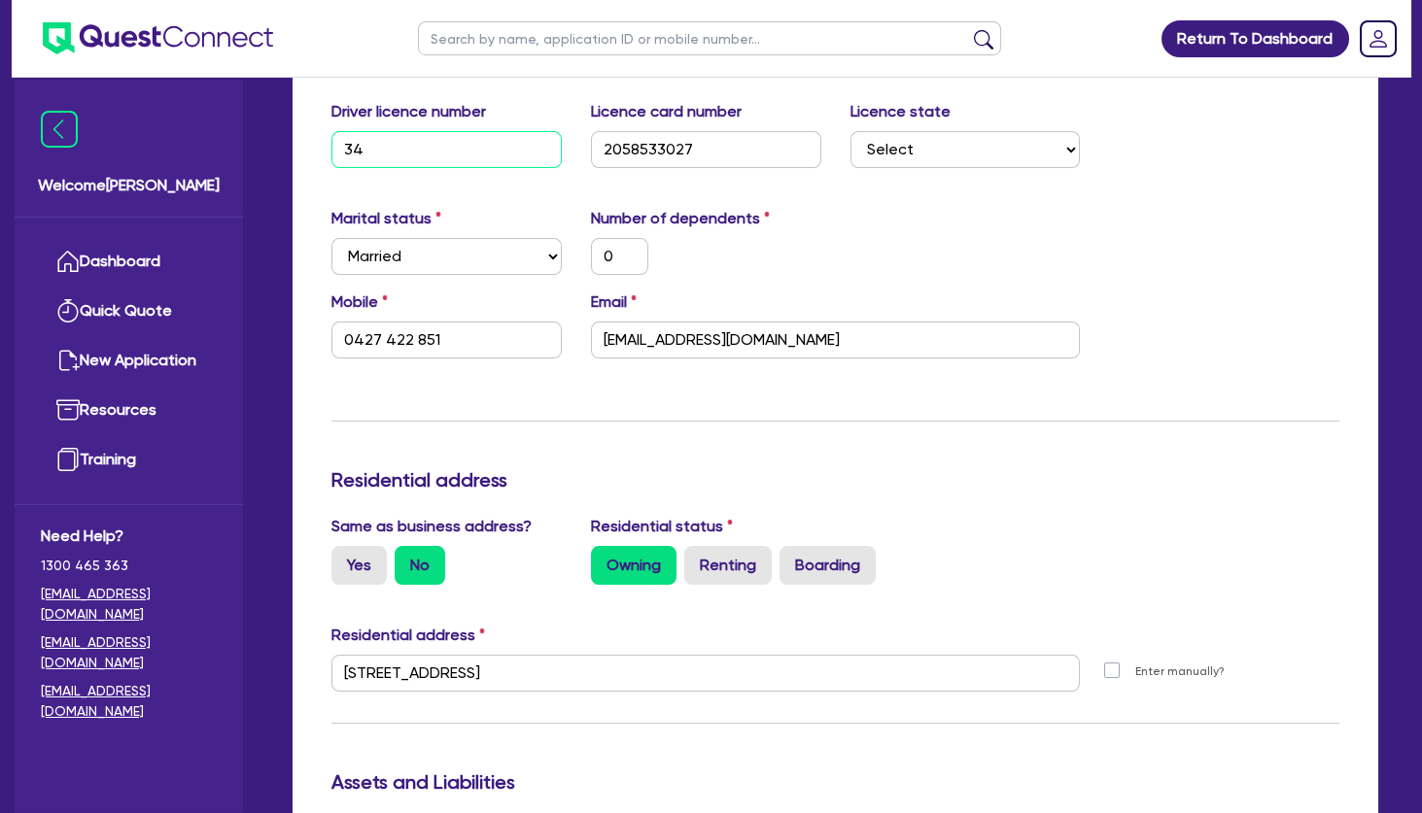
type input "600000"
type input "11000"
type input "27000"
type input "80000"
type input "152000"
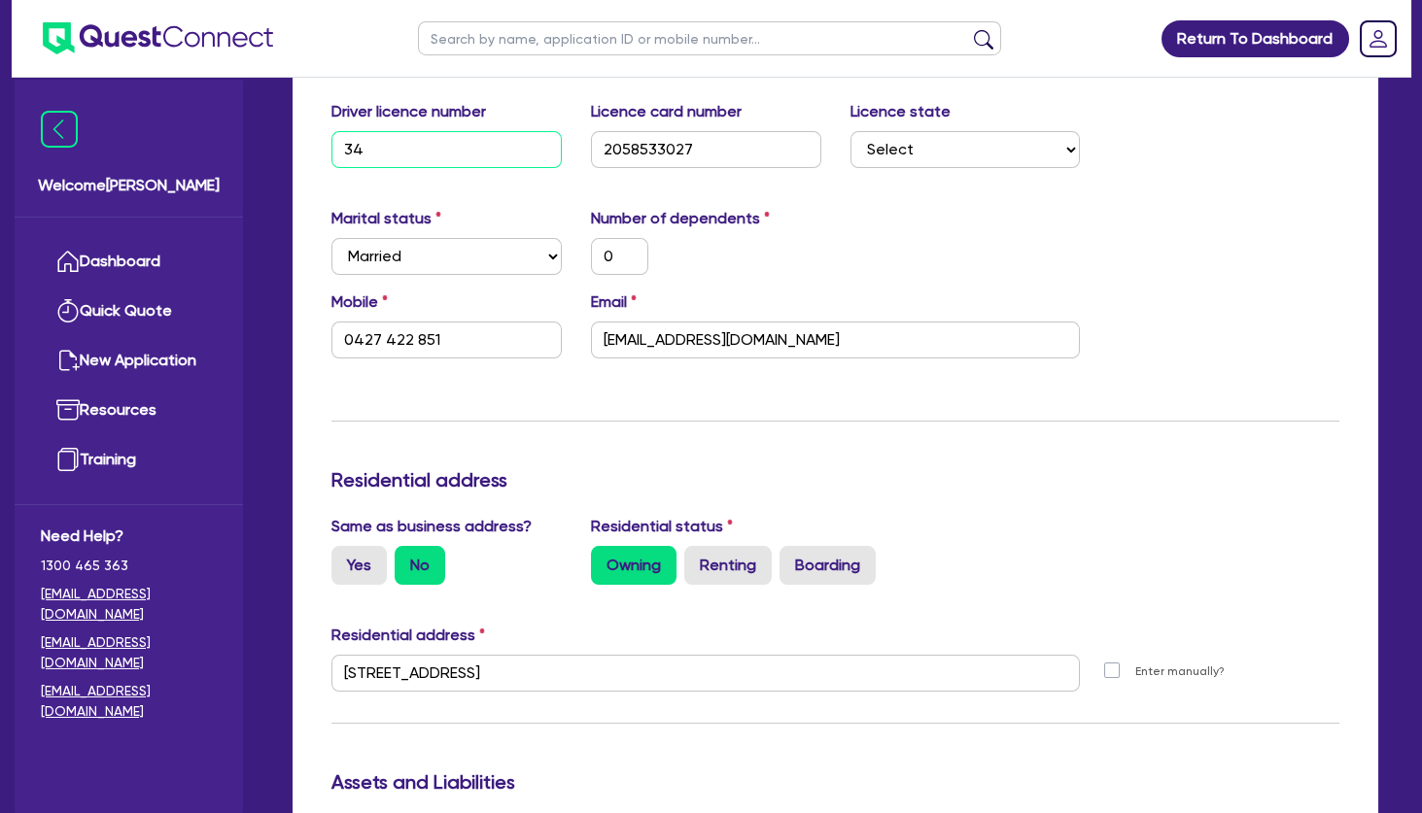
type input "410000"
type input "344"
type input "0"
type input "0427 422 851"
type input "0"
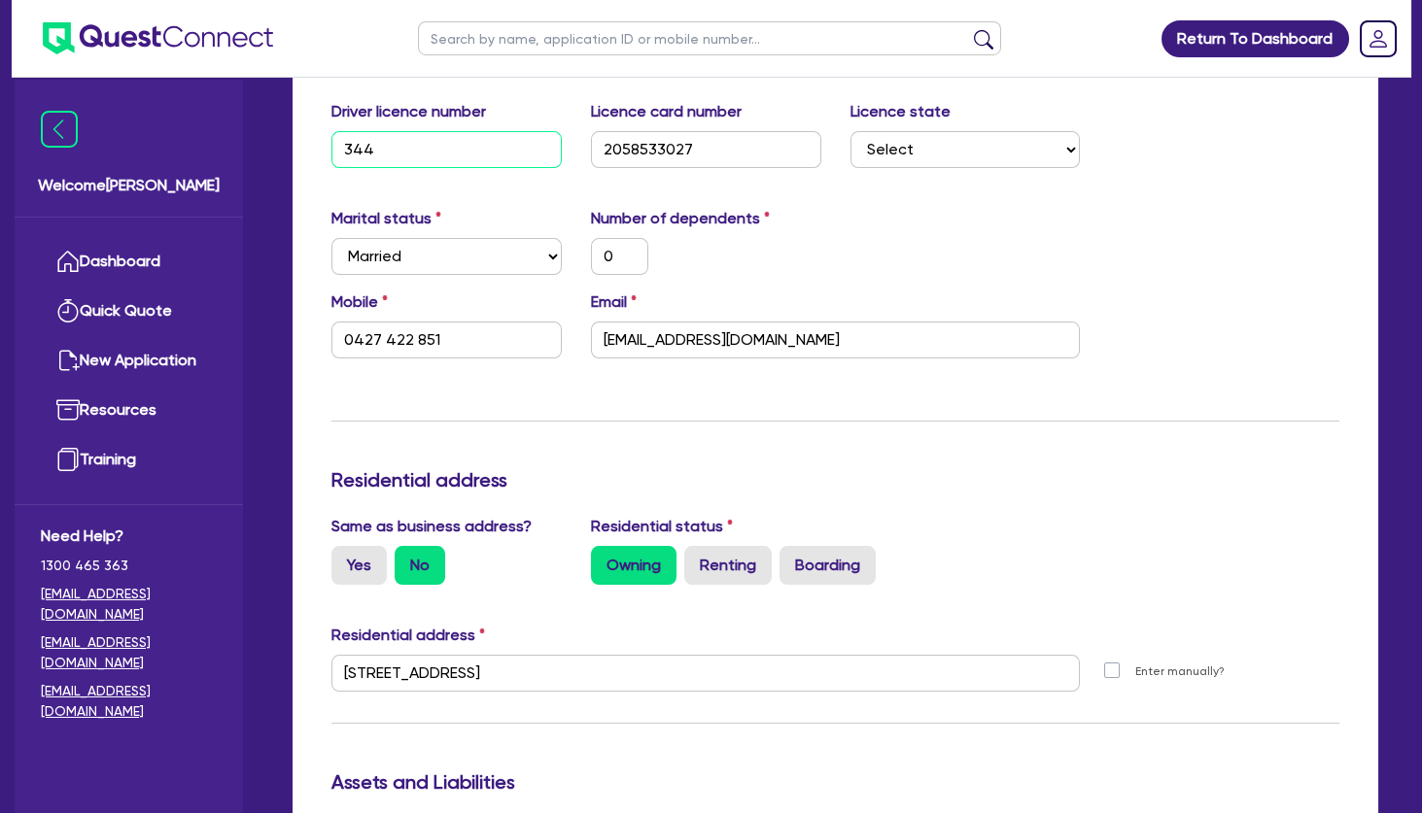
type input "0427423749"
type input "600000"
type input "11000"
type input "27000"
type input "80000"
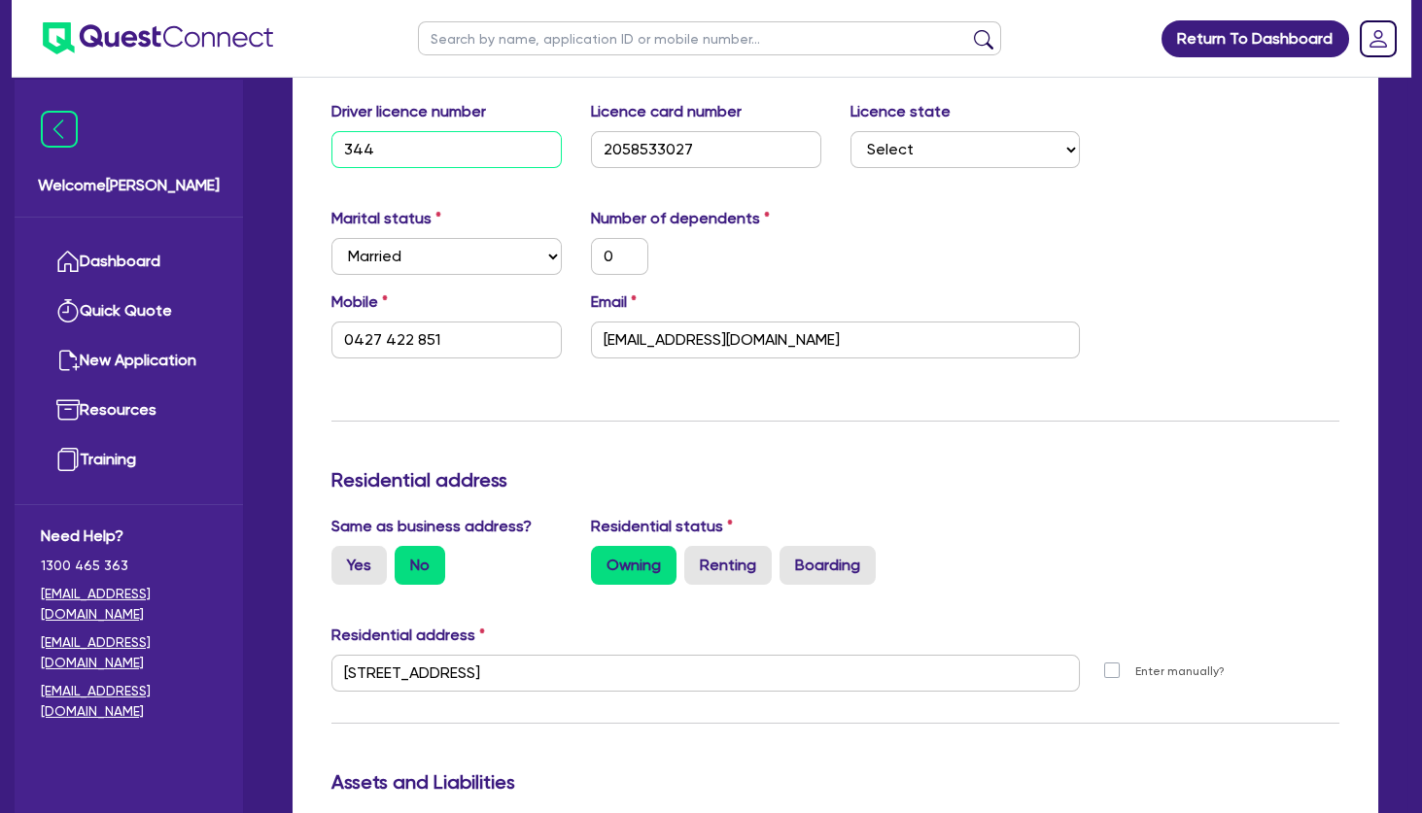
type input "152000"
type input "410000"
type input "3448"
type input "0"
type input "0427 422 851"
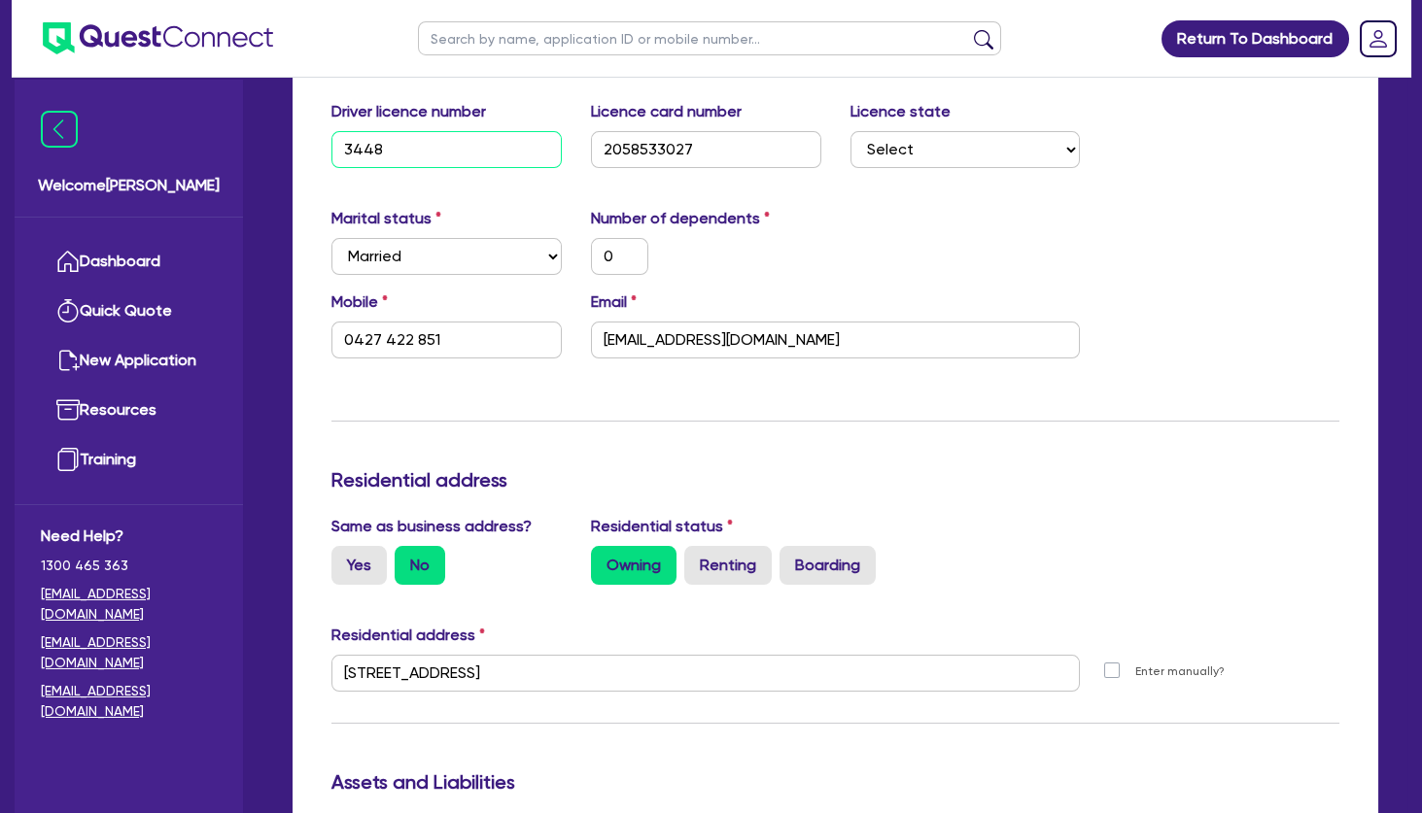
type input "0"
type input "0427423749"
type input "600000"
type input "11000"
type input "27000"
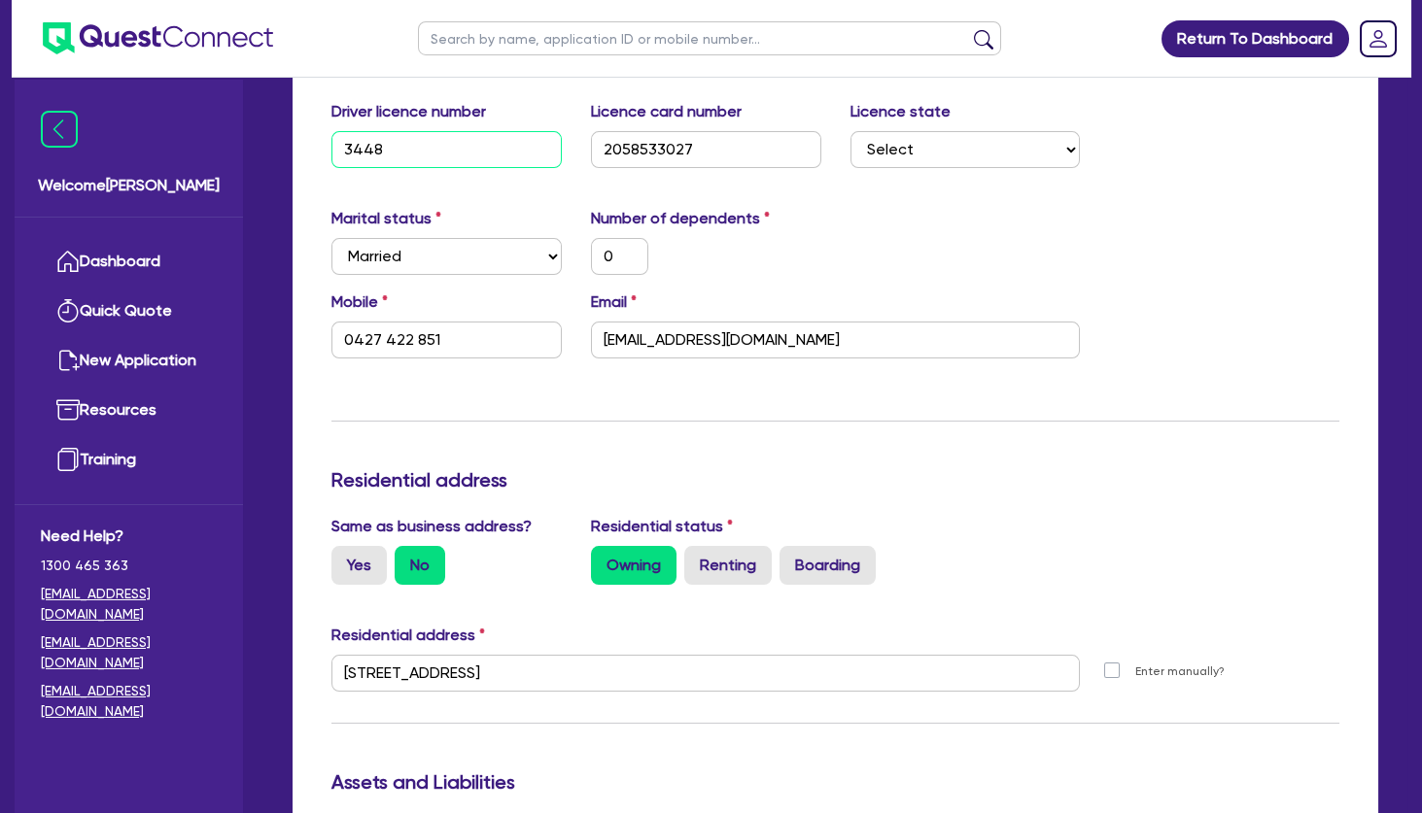
type input "80000"
type input "152000"
type input "410000"
type input "3448T"
type input "0"
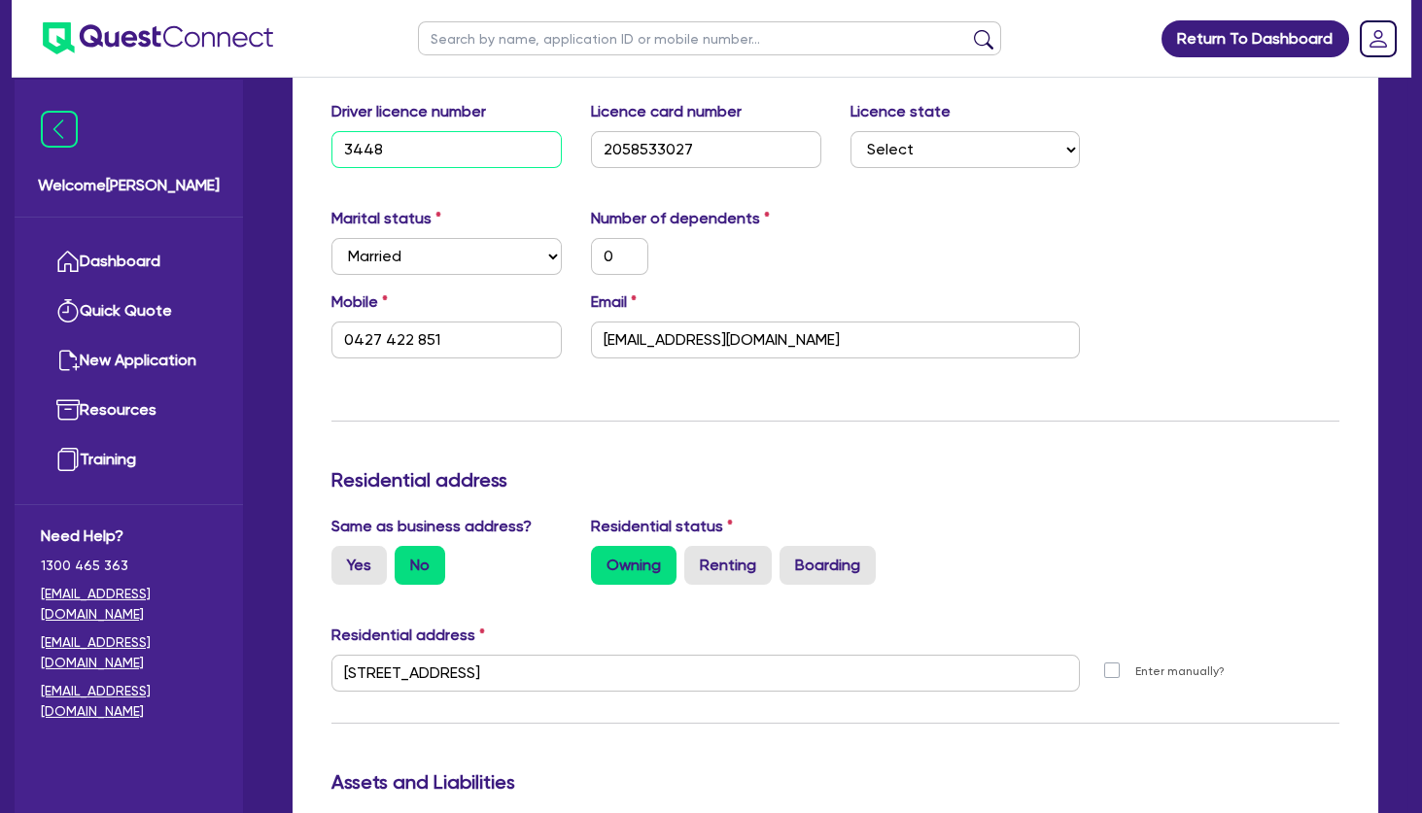
type input "0427 422 851"
type input "0"
type input "0427423749"
type input "600000"
type input "11000"
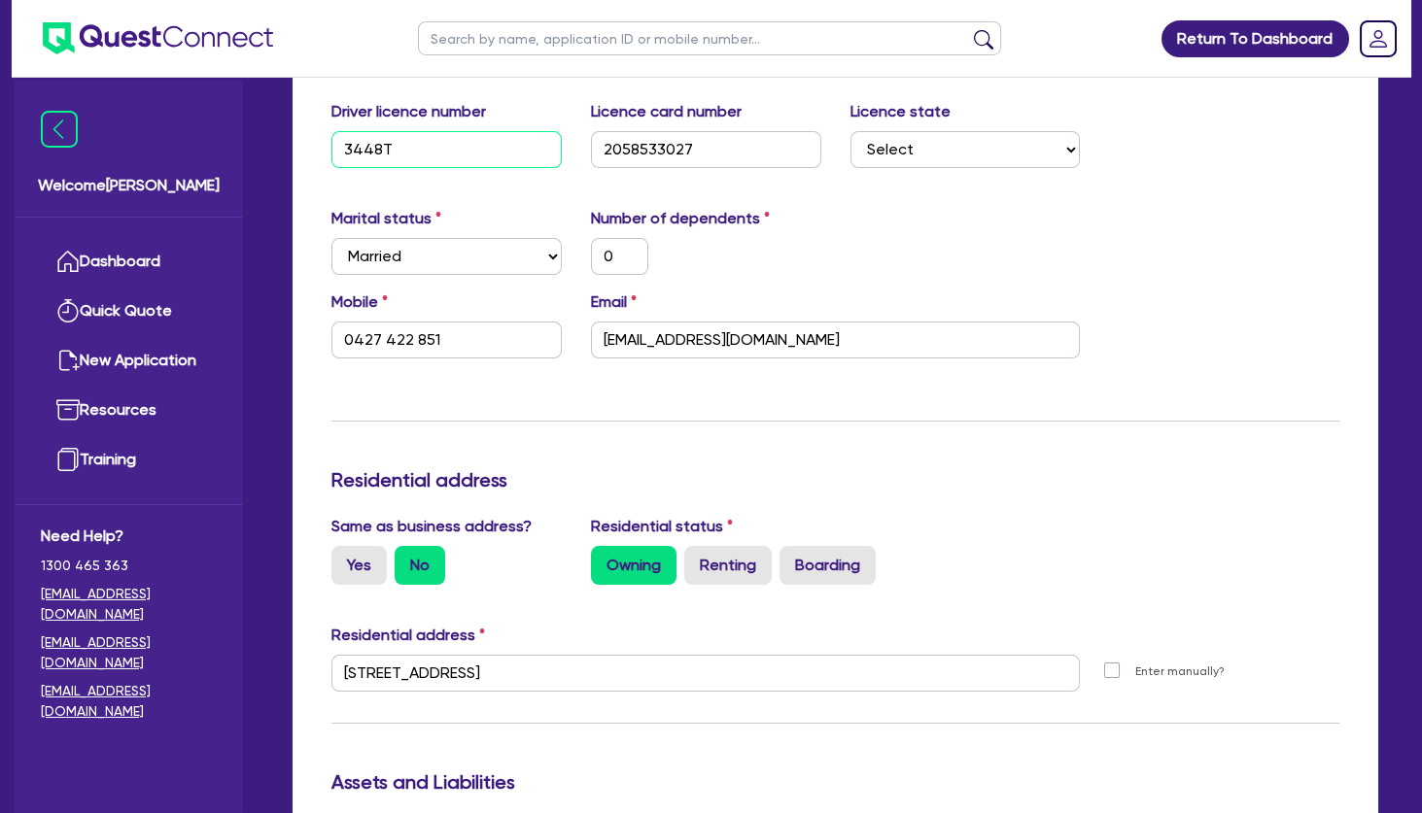
type input "27000"
type input "80000"
type input "152000"
type input "410000"
type input "3448TZ"
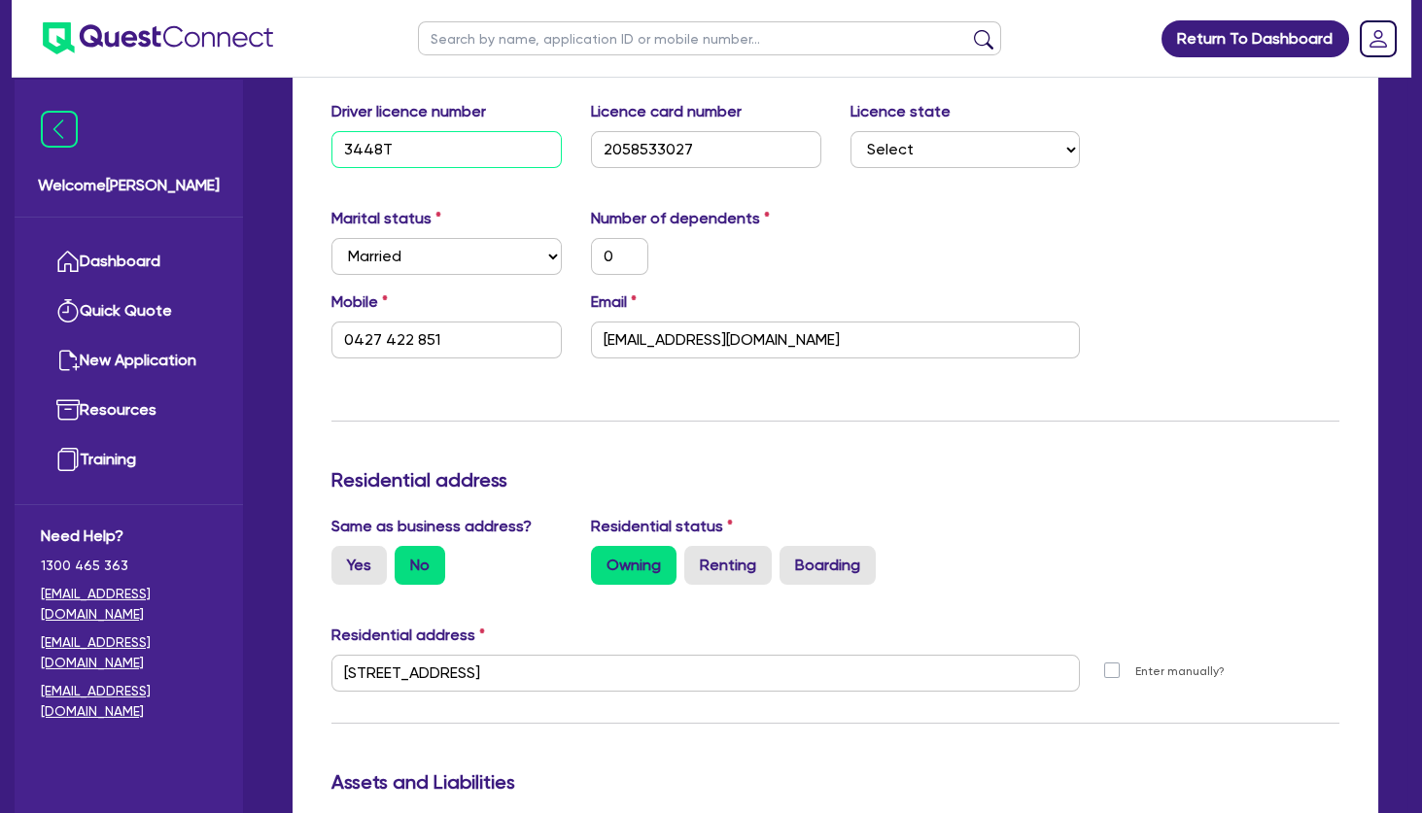
type input "0"
type input "0427 422 851"
type input "3448TZ"
click at [896, 423] on div "Update residential status for Director #2 Boarding is only acceptable when the …" at bounding box center [835, 665] width 1008 height 1437
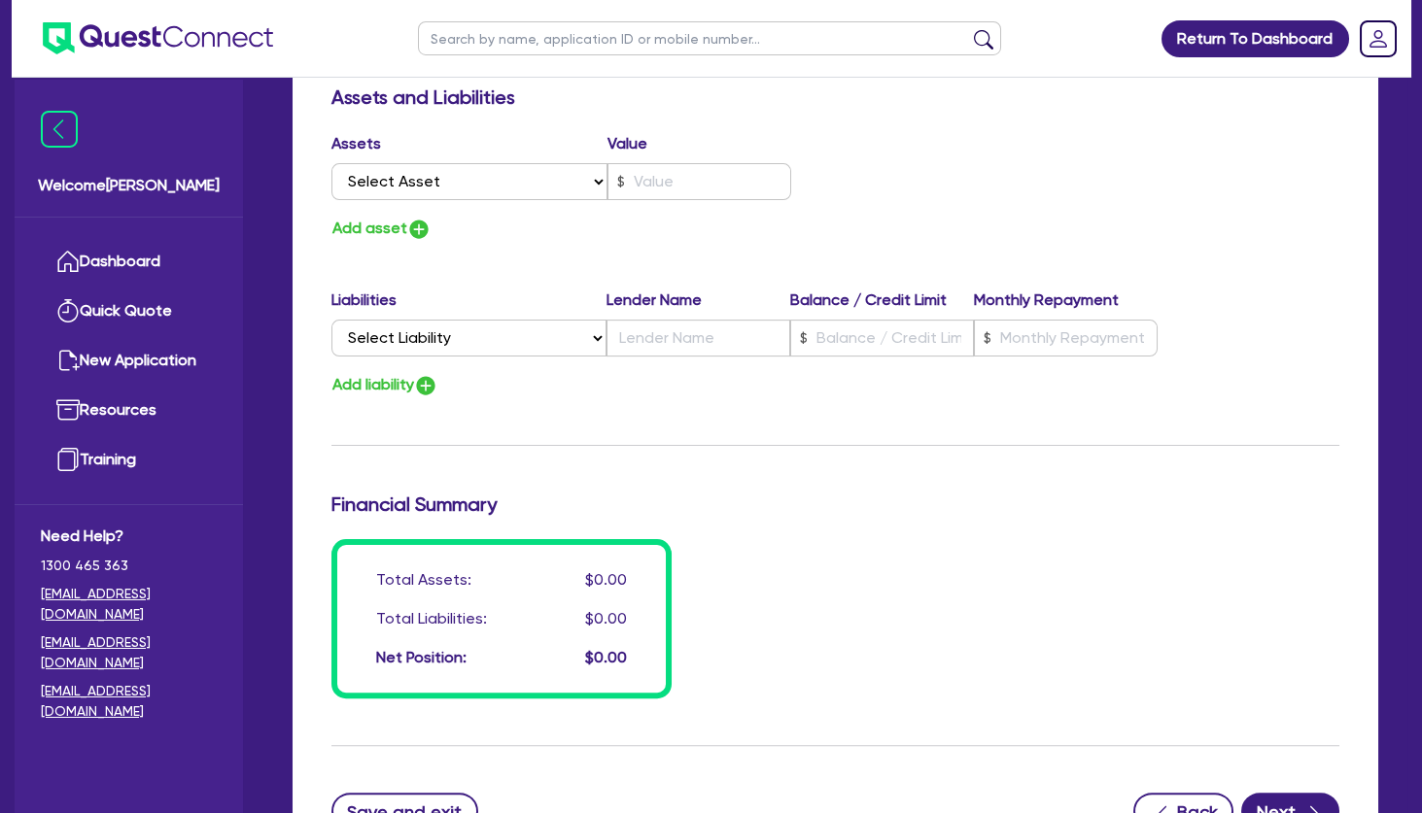
scroll to position [3078, 0]
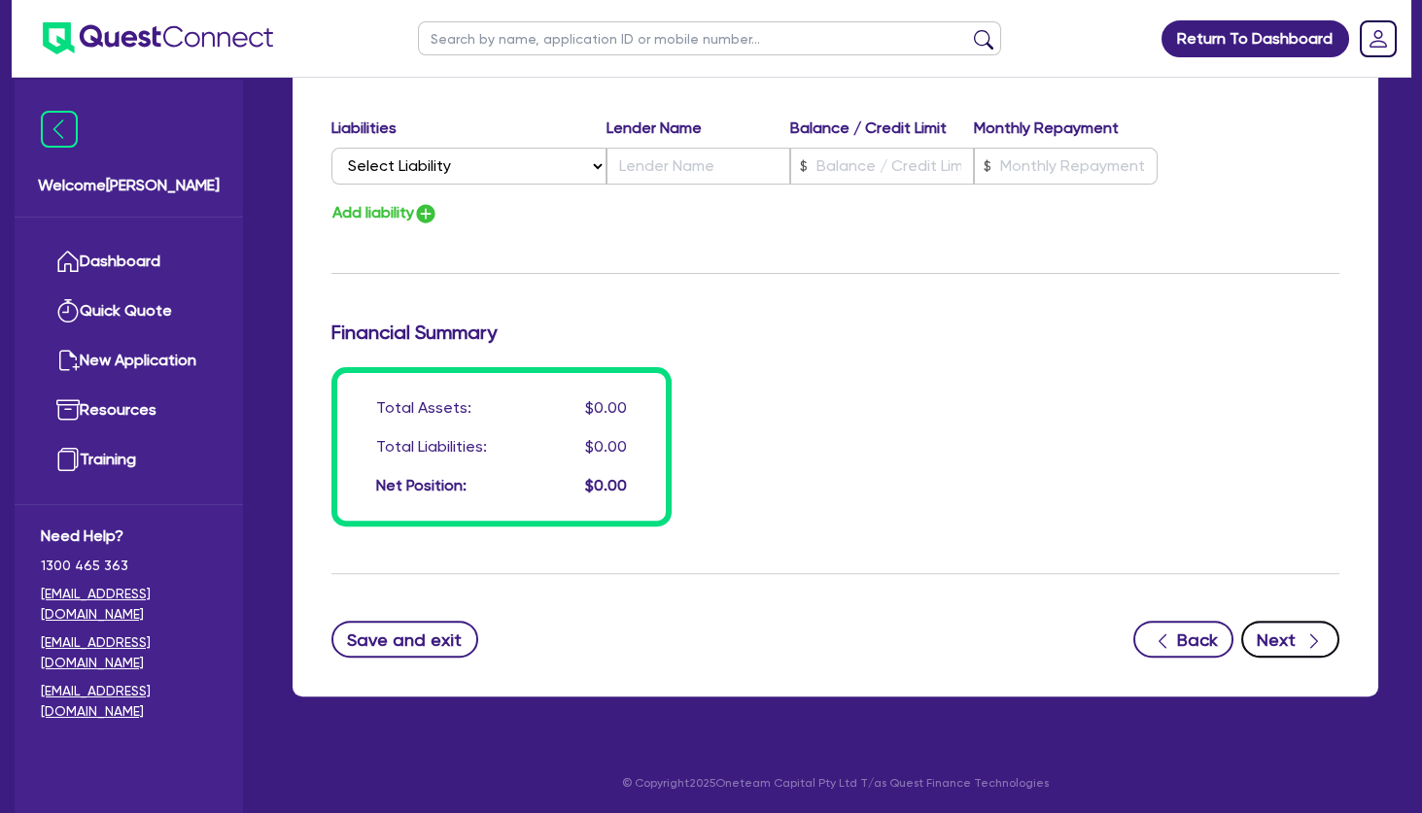
click at [1277, 630] on button "Next" at bounding box center [1290, 639] width 98 height 37
type input "0"
type input "0427 423 749"
type input "600,000"
type input "11,000"
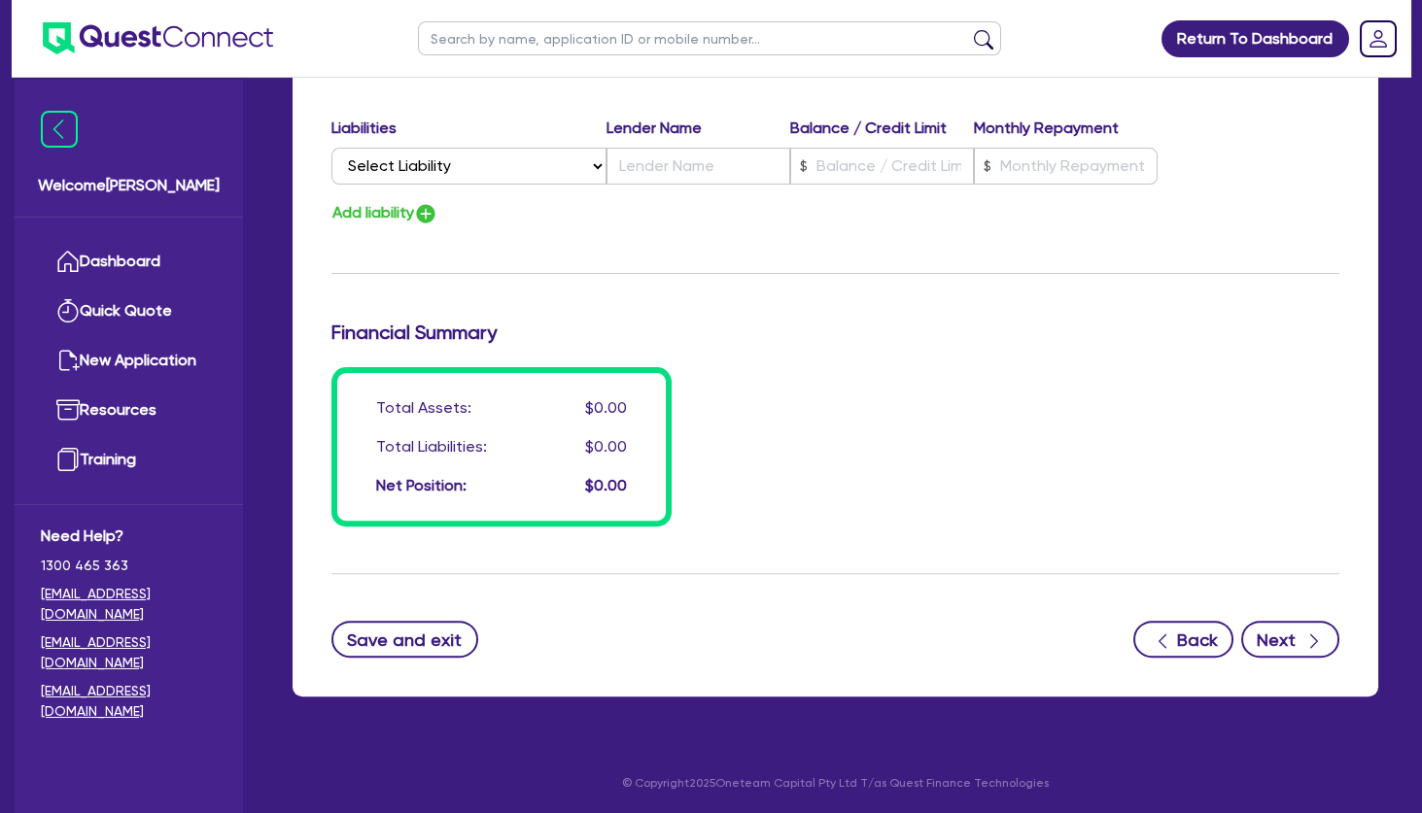
type input "27,000"
type input "80,000"
type input "152,000"
type input "410,000"
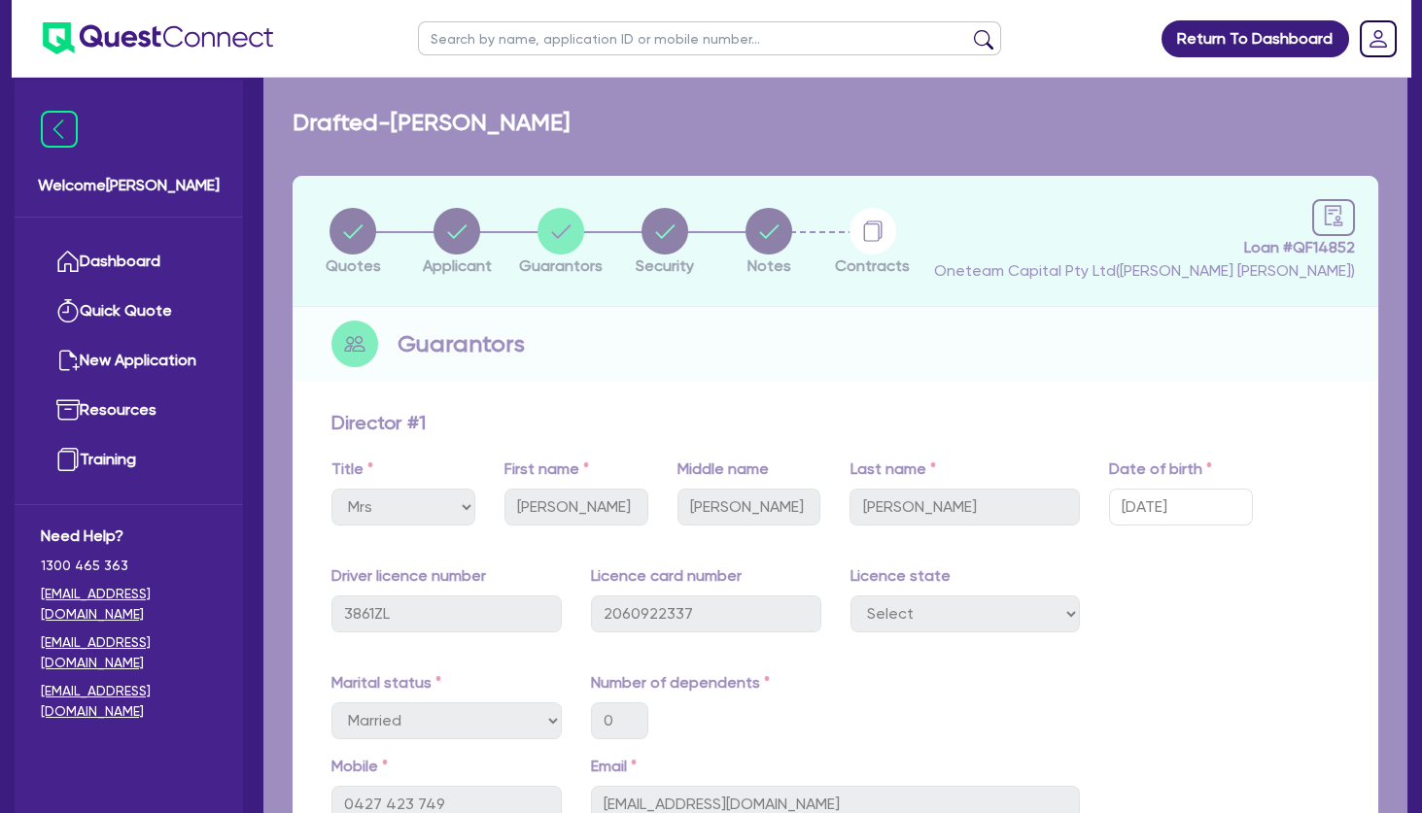
select select "TERTIARY_ASSETS"
select select "BEAUTY_EQUIPMENT"
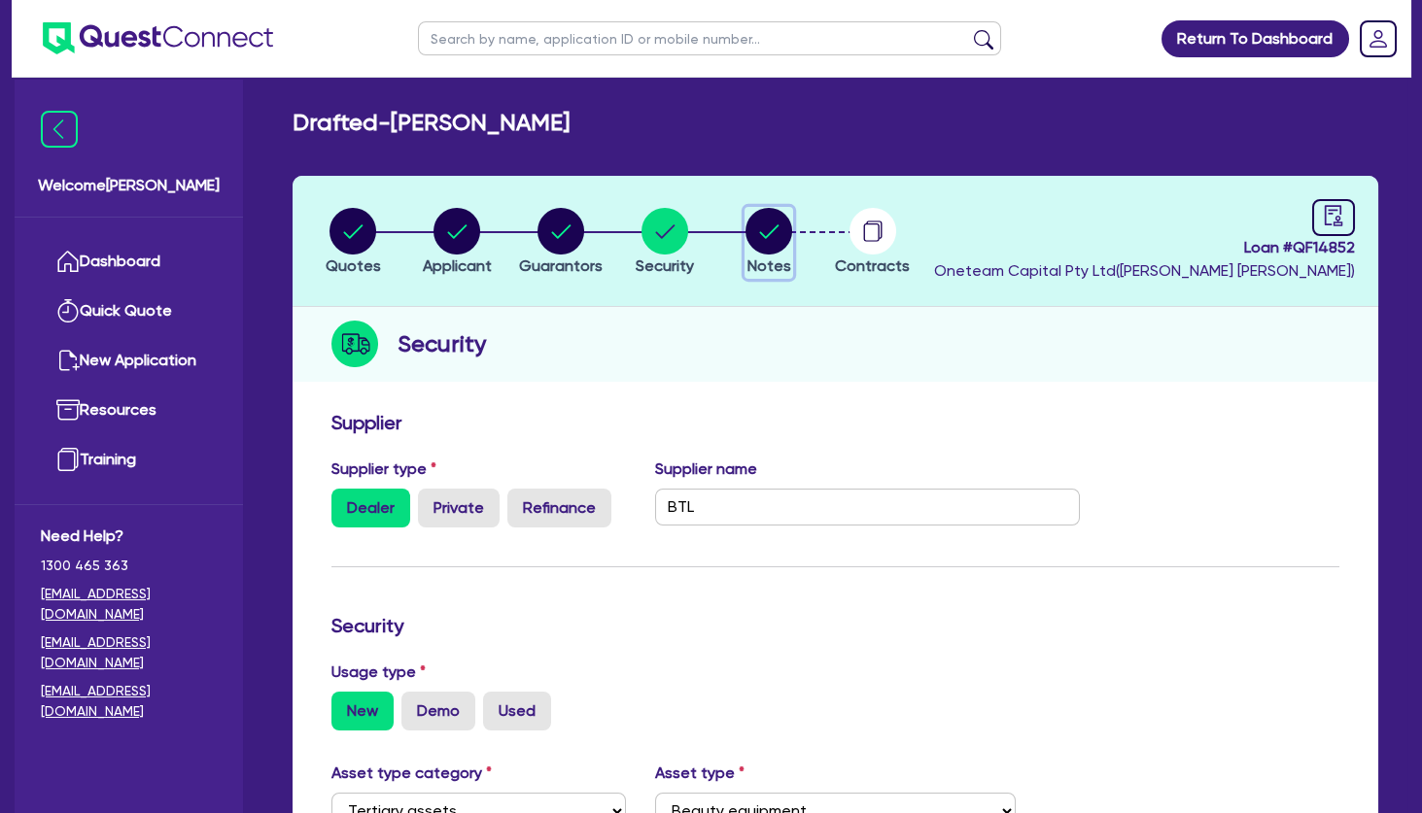
click at [766, 230] on circle "button" at bounding box center [768, 231] width 47 height 47
select select "Other"
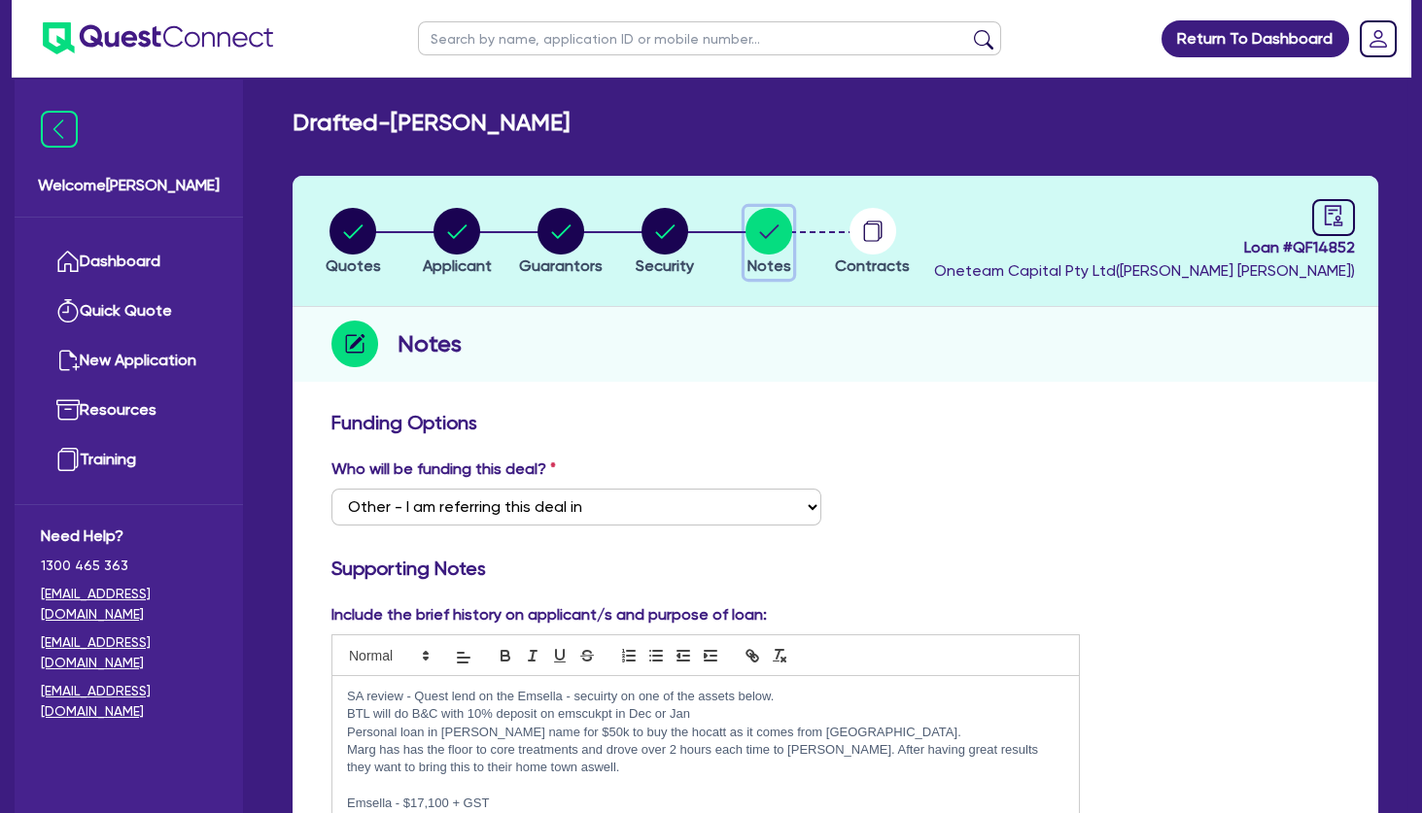
scroll to position [324, 0]
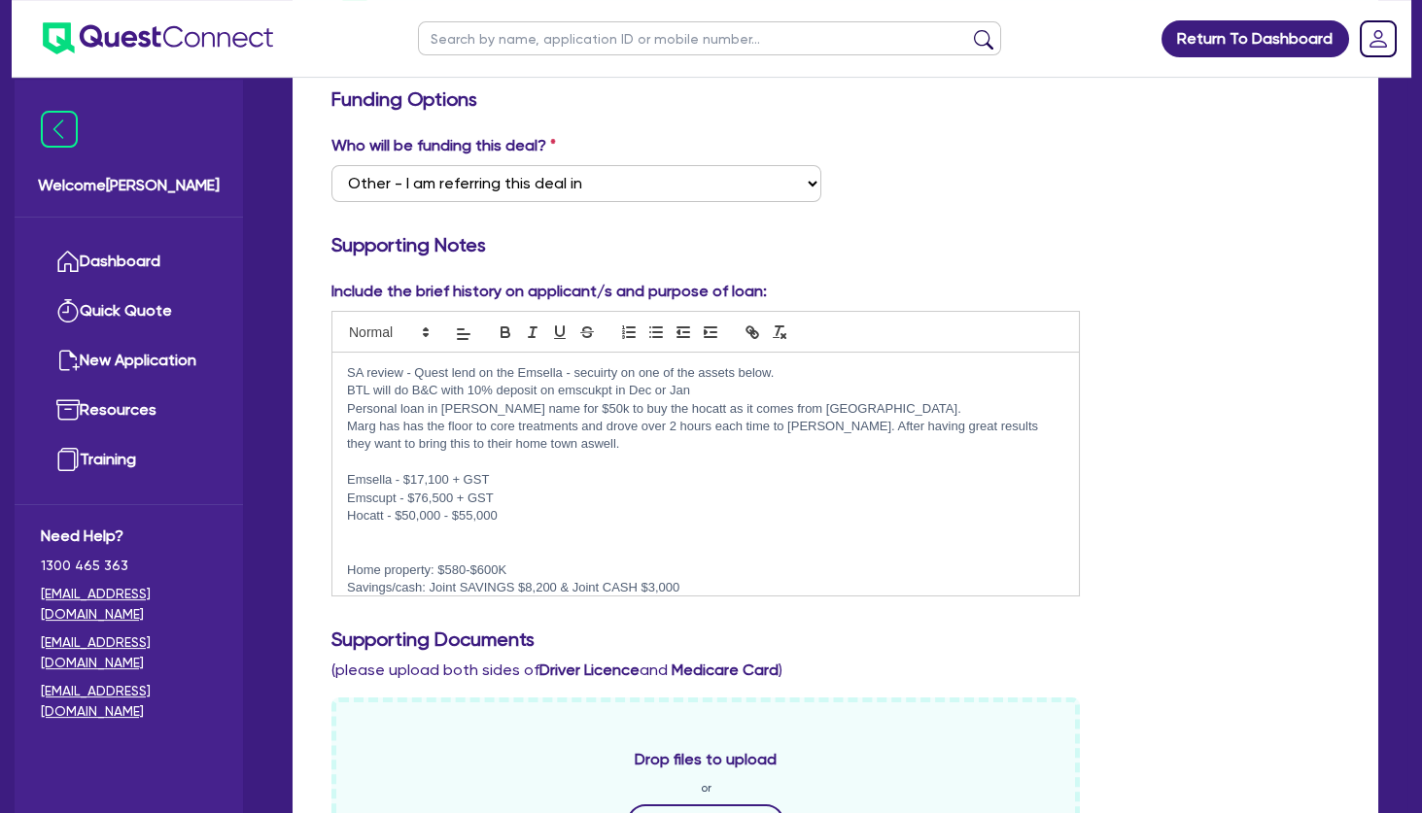
click at [487, 537] on p at bounding box center [705, 534] width 717 height 17
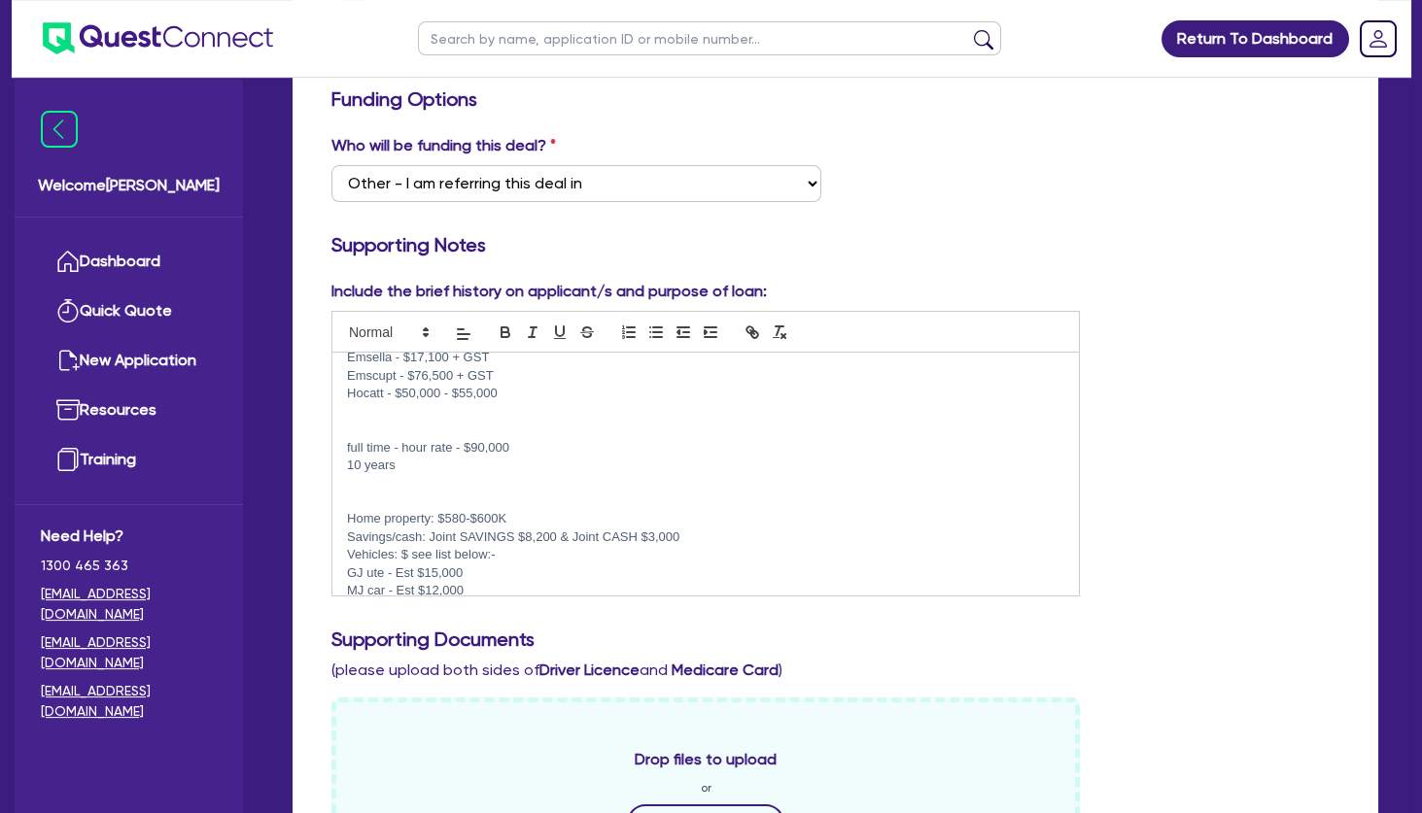
scroll to position [136, 0]
click at [419, 503] on p at bounding box center [705, 505] width 717 height 17
